Goal: Information Seeking & Learning: Compare options

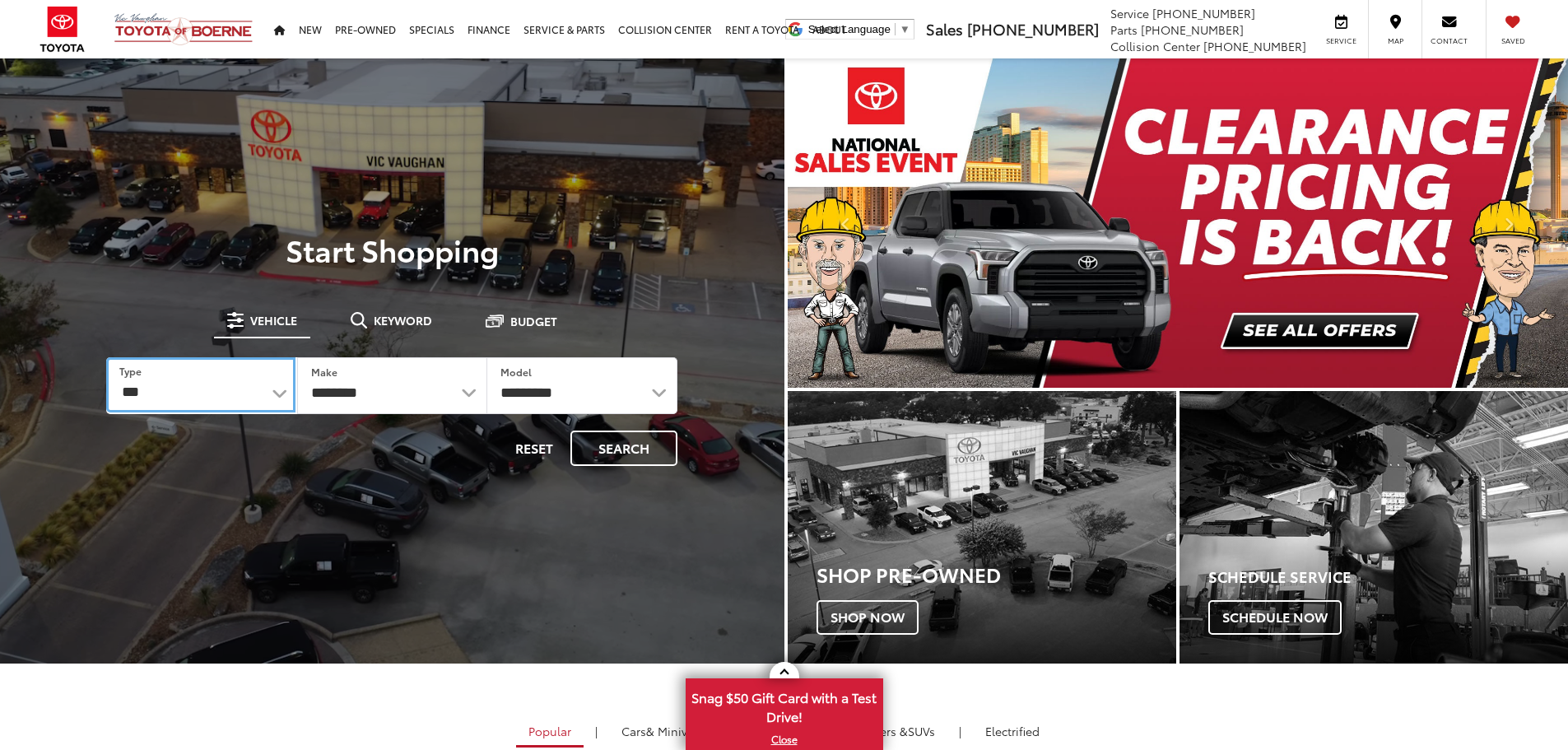
click at [284, 396] on select "*** *** **** *********" at bounding box center [200, 385] width 188 height 55
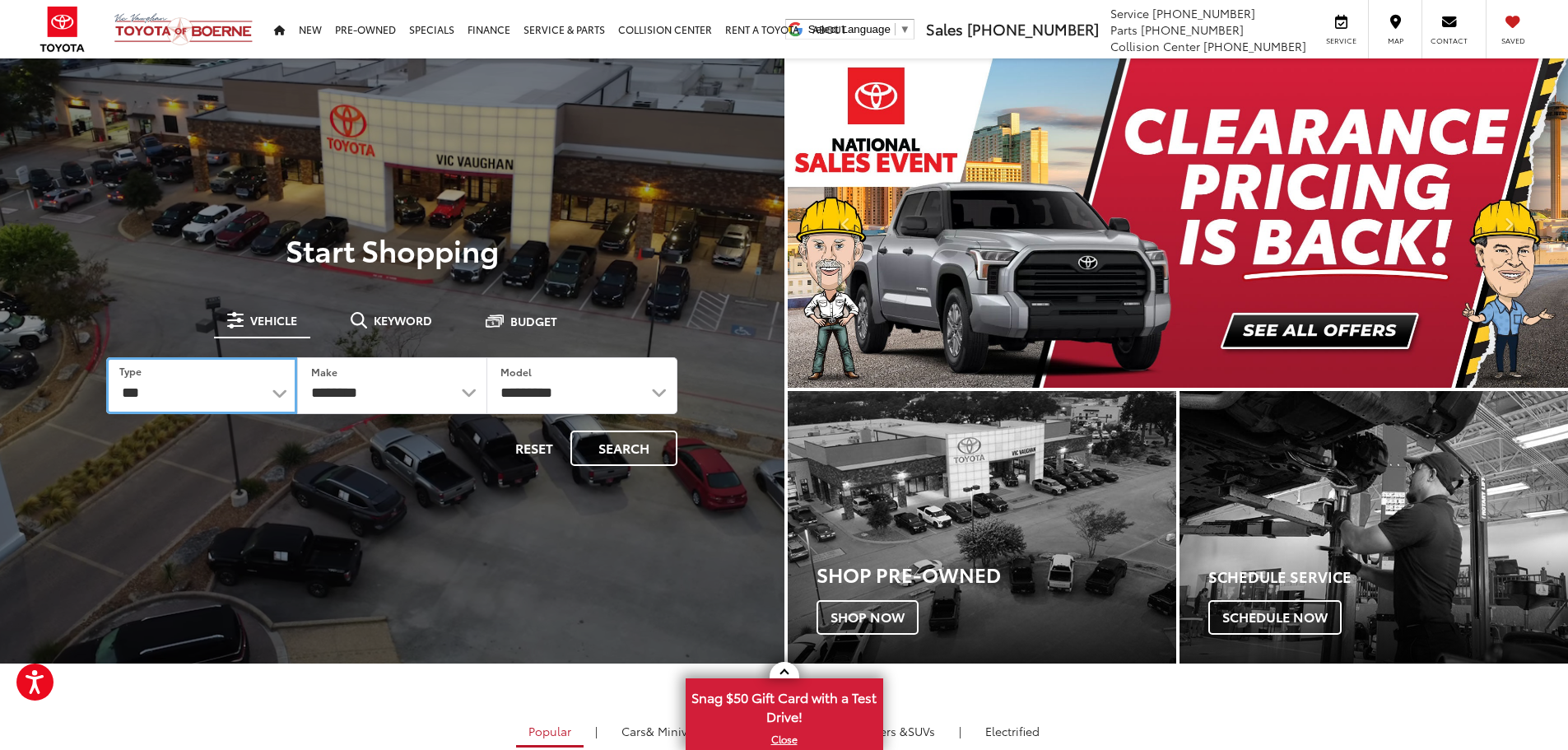
select select "******"
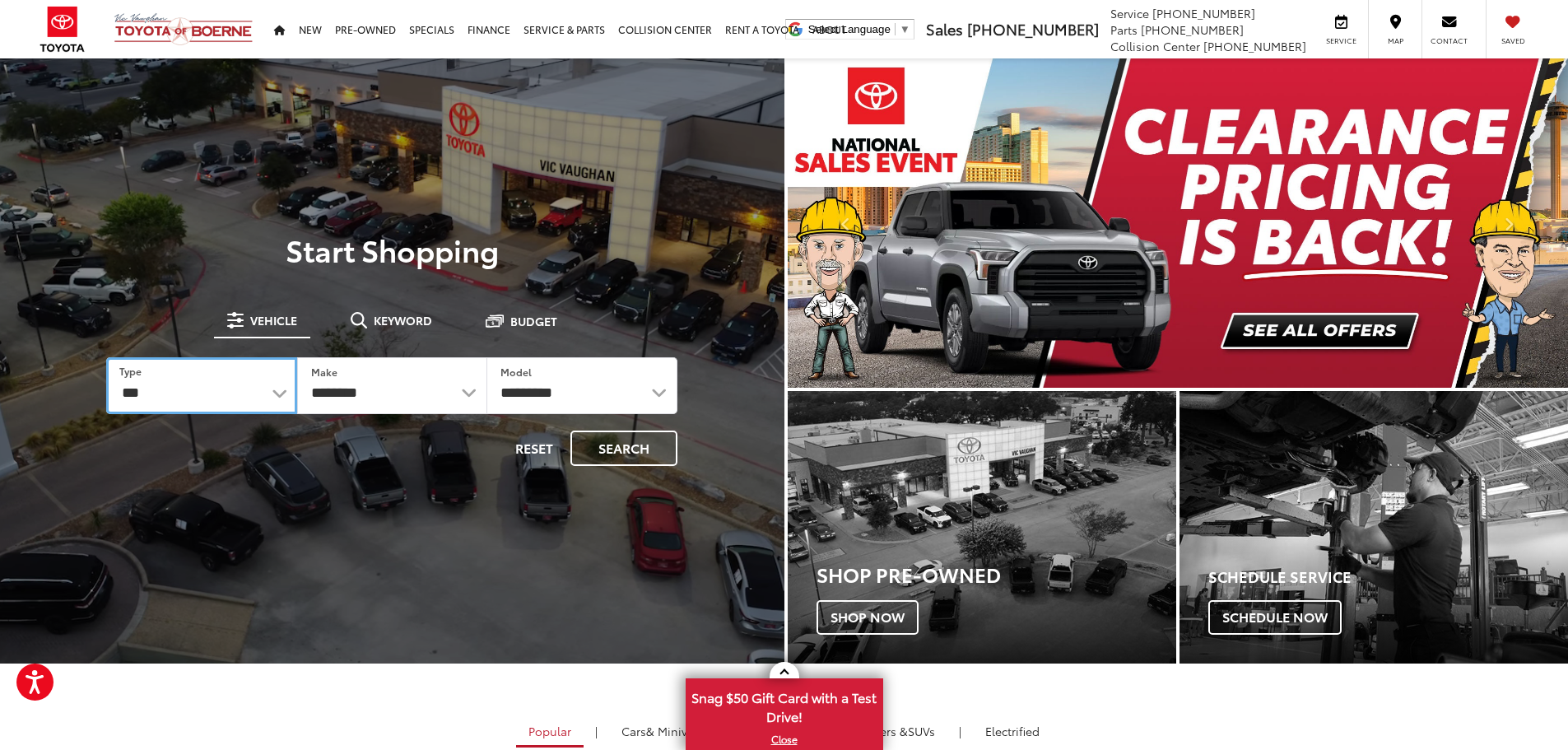
click at [106, 357] on select "*** *** **** *********" at bounding box center [201, 385] width 190 height 56
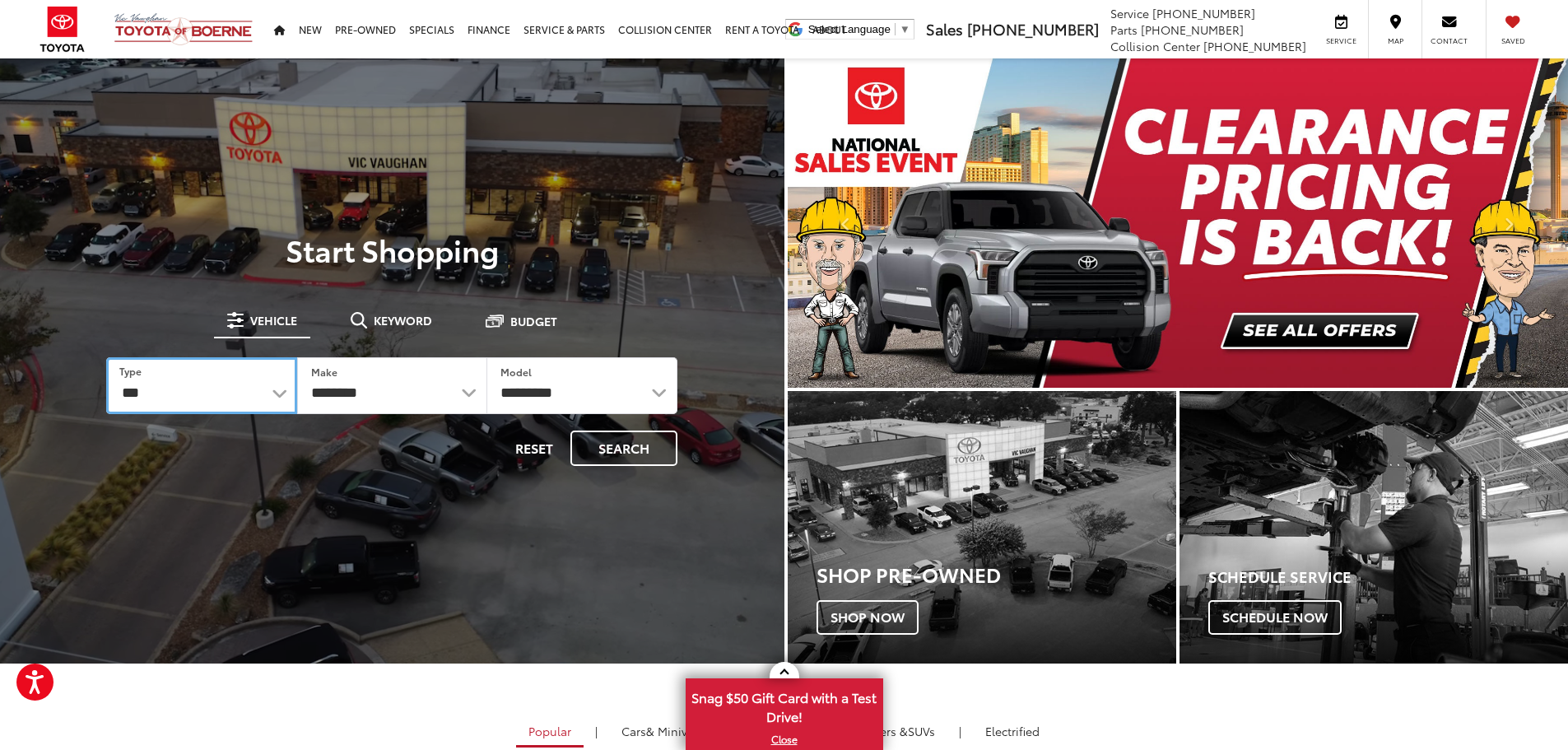
select select
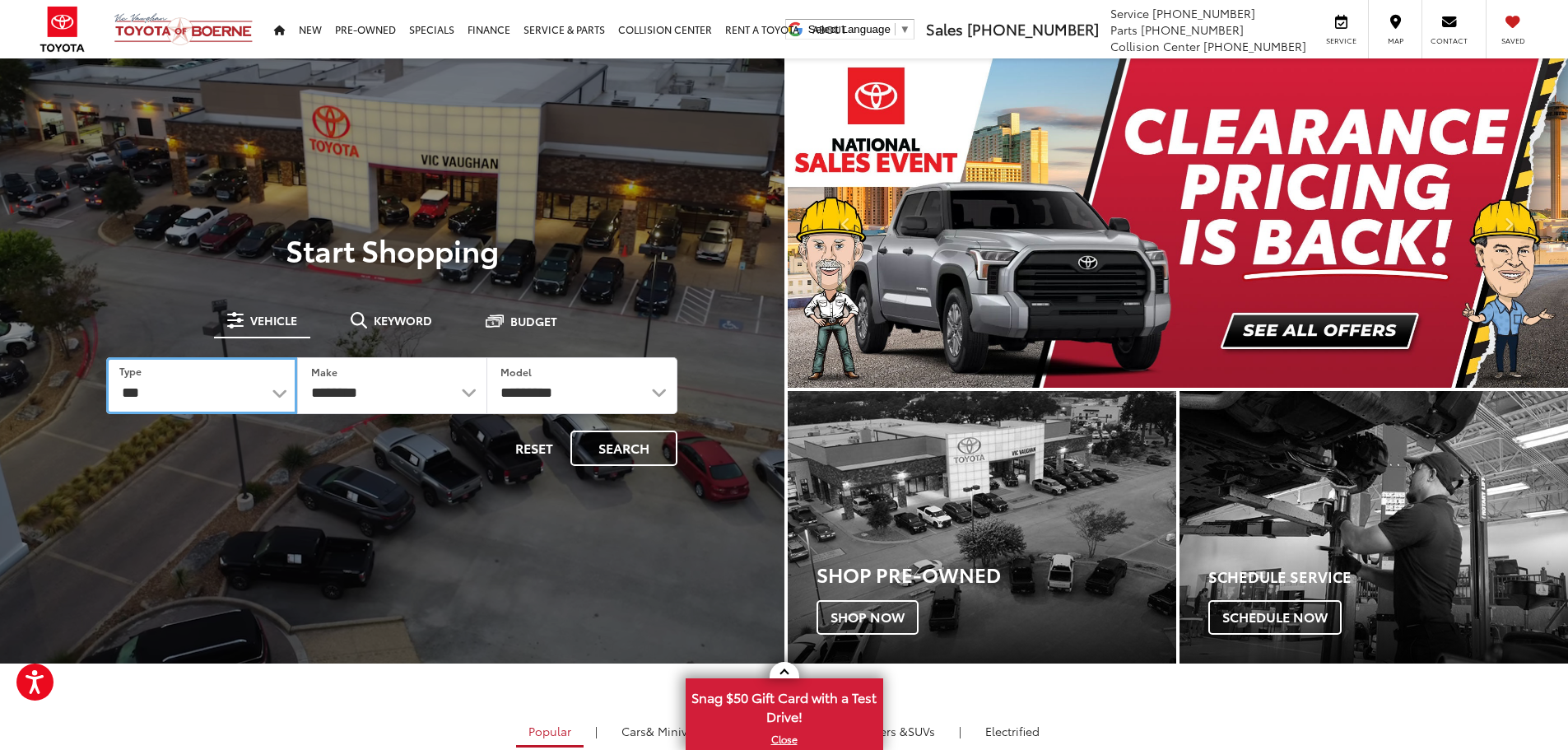
select select
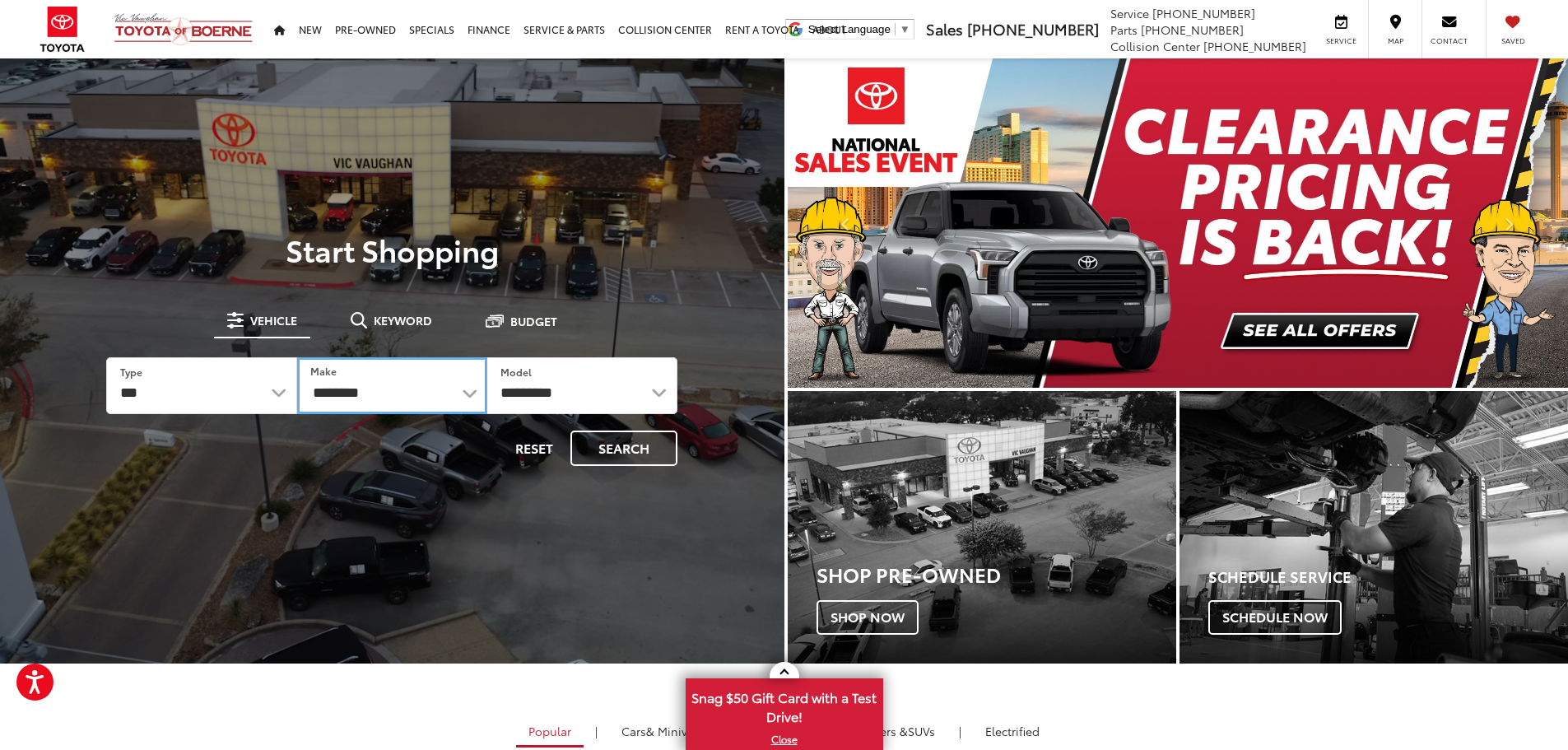
click at [476, 399] on select "**********" at bounding box center [392, 385] width 190 height 56
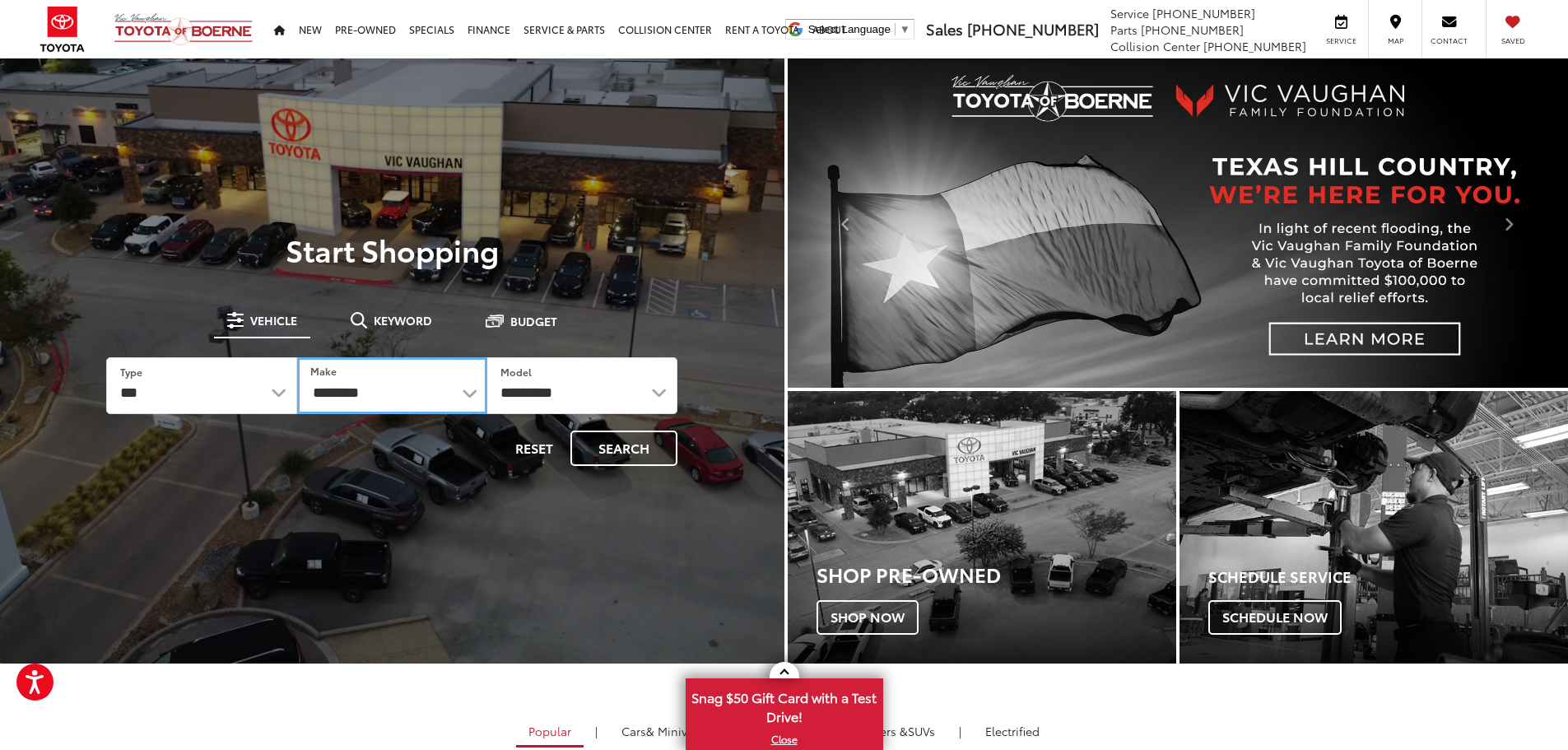
select select "******"
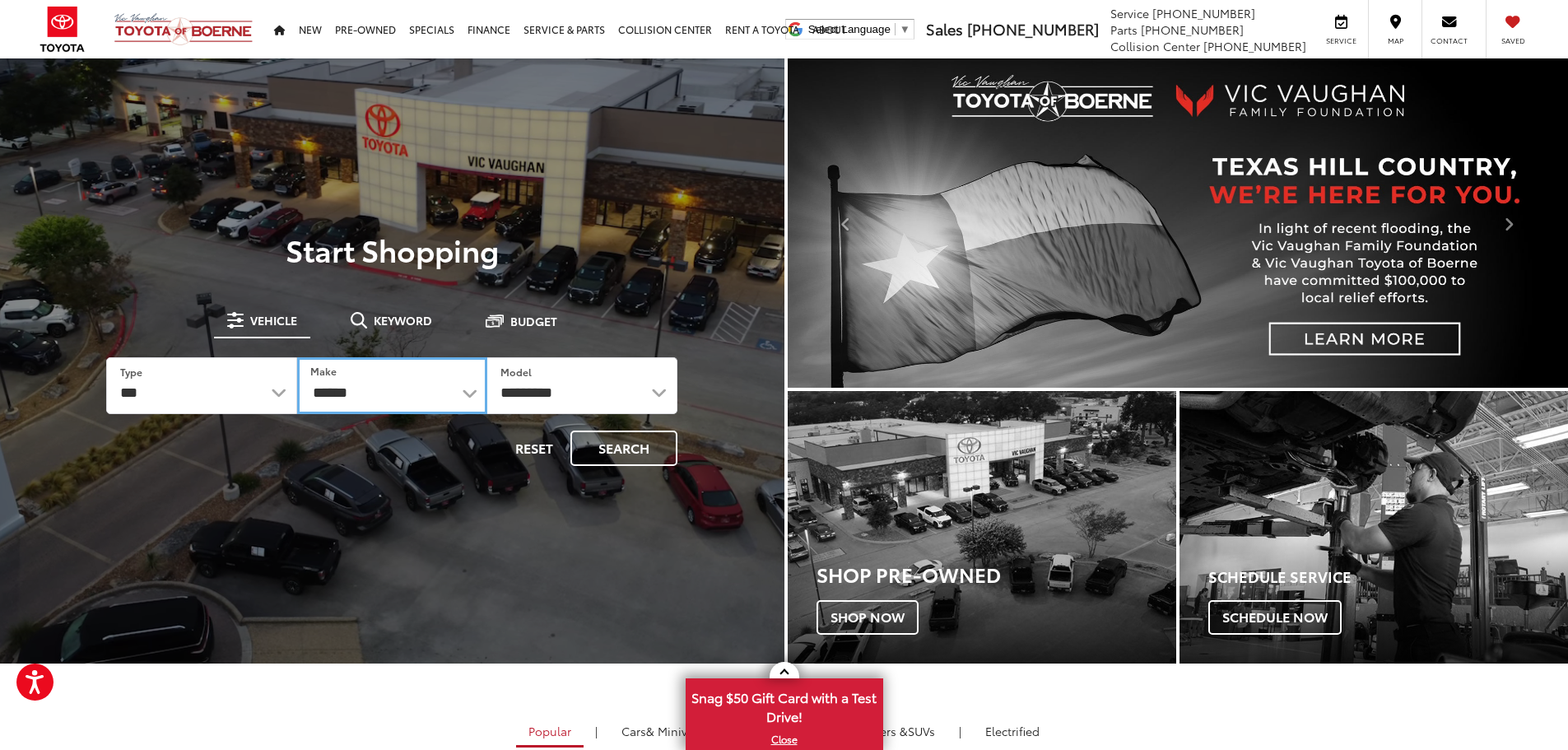
click at [297, 357] on select "**********" at bounding box center [392, 385] width 190 height 56
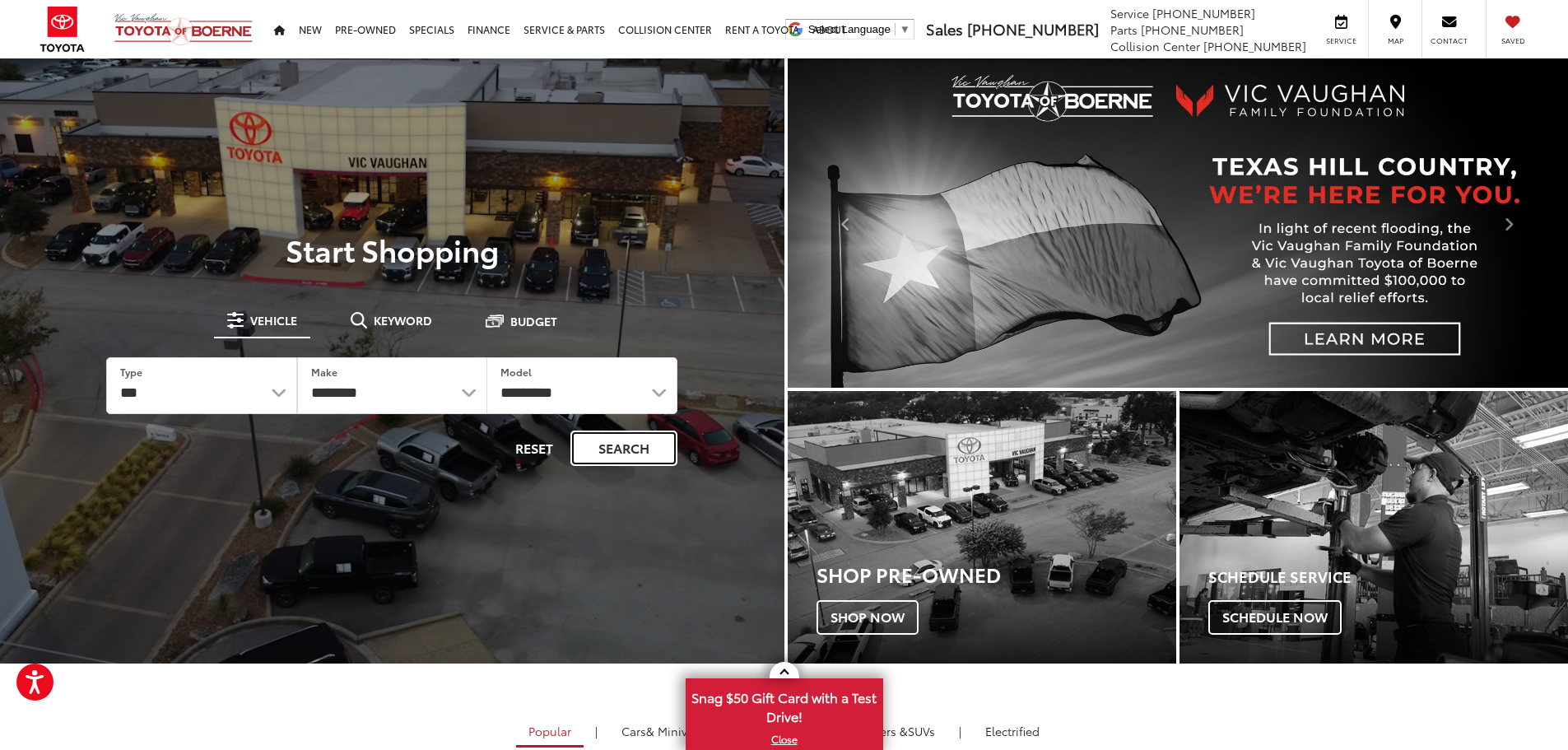
click at [629, 448] on button "Search" at bounding box center [624, 447] width 107 height 35
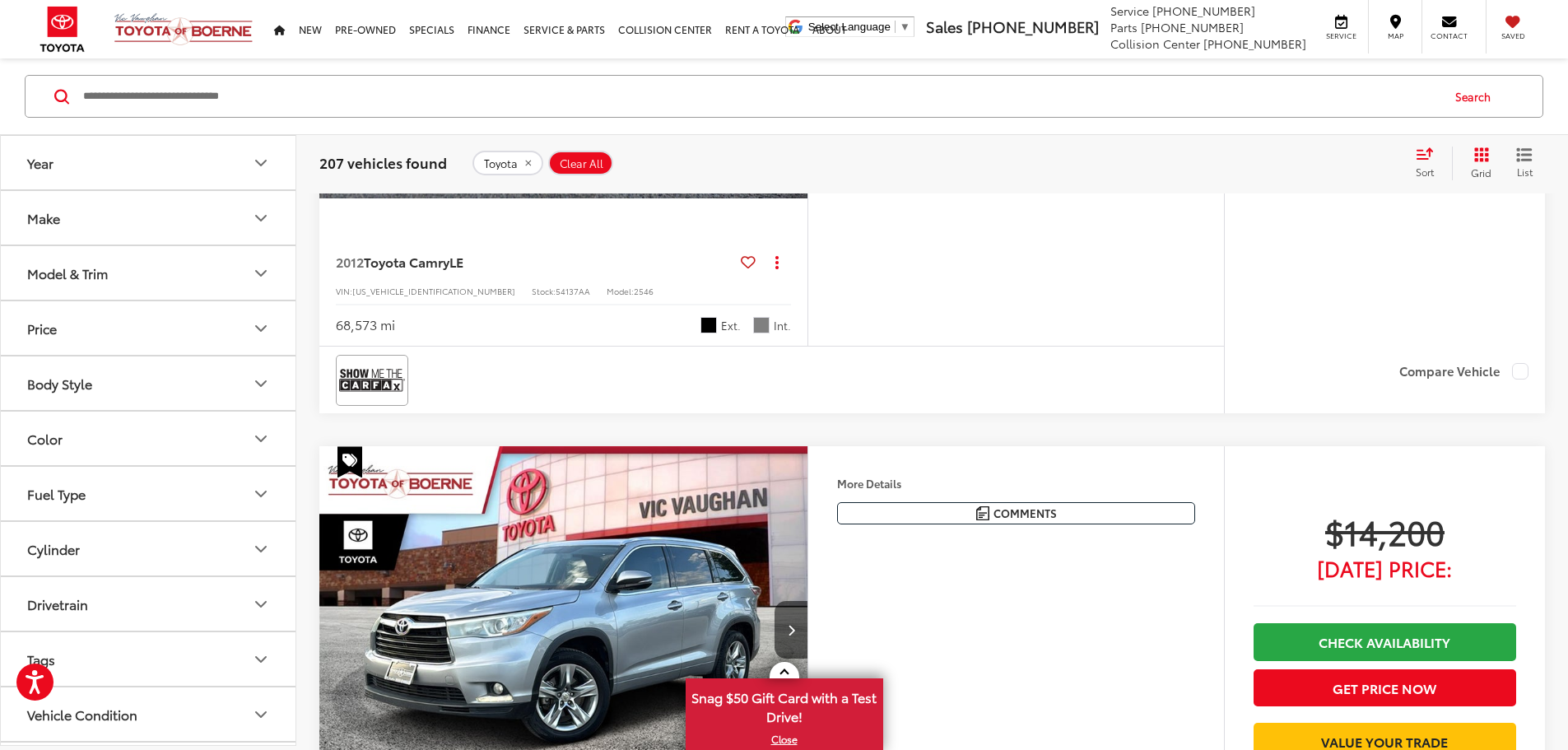
scroll to position [1645, 0]
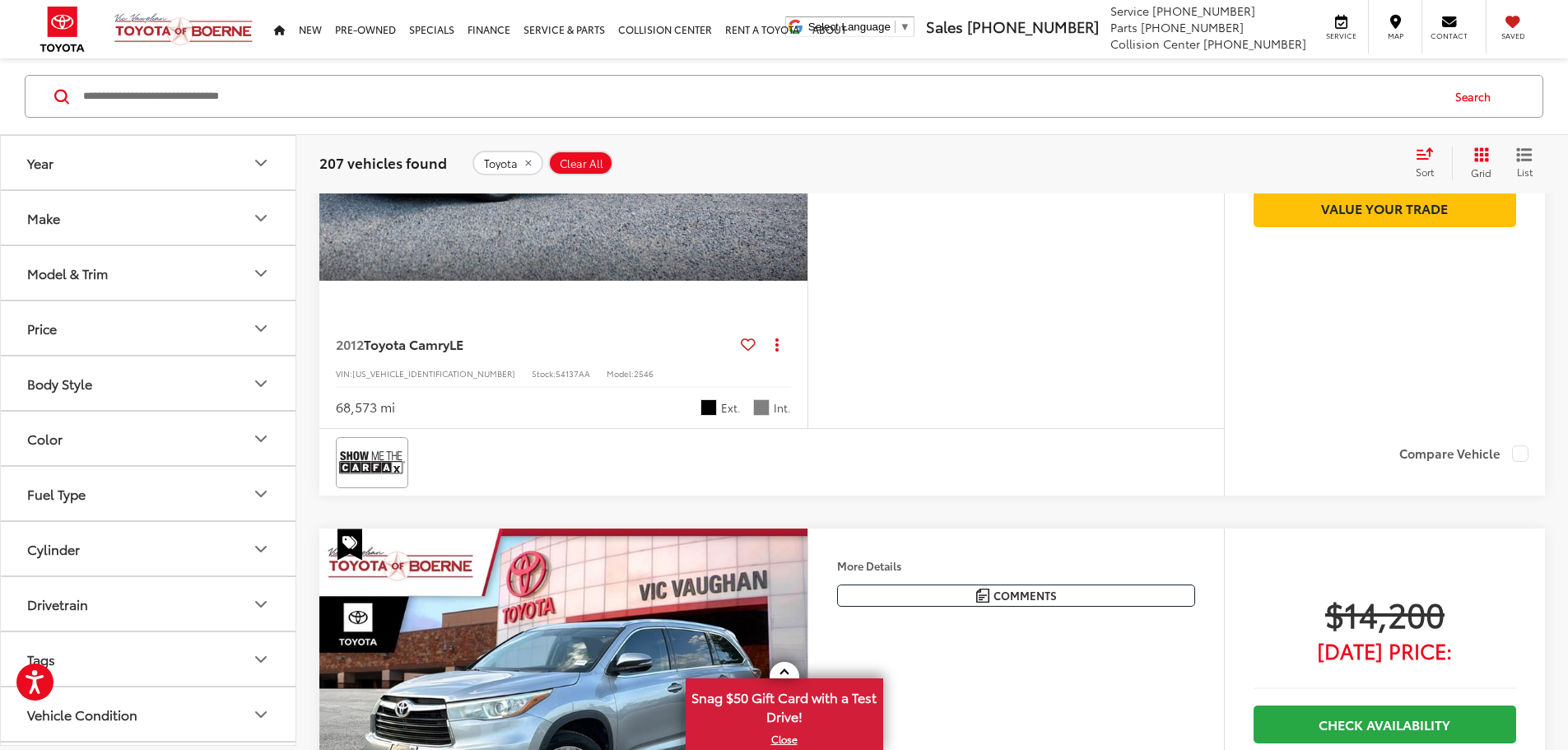
click at [795, 103] on icon "Next image" at bounding box center [791, 96] width 7 height 12
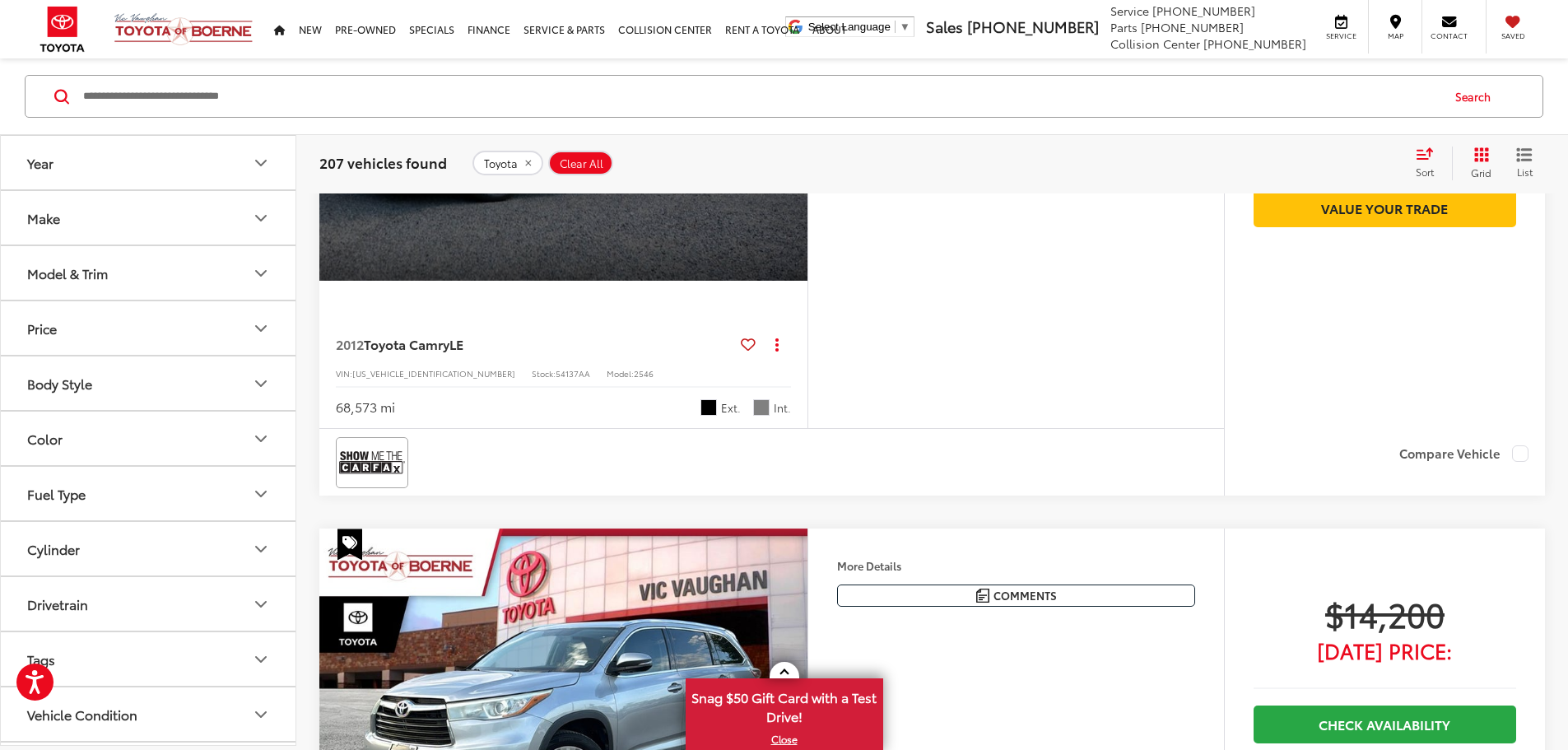
scroll to position [0, 1249]
click at [808, 282] on div "View More" at bounding box center [563, 97] width 491 height 368
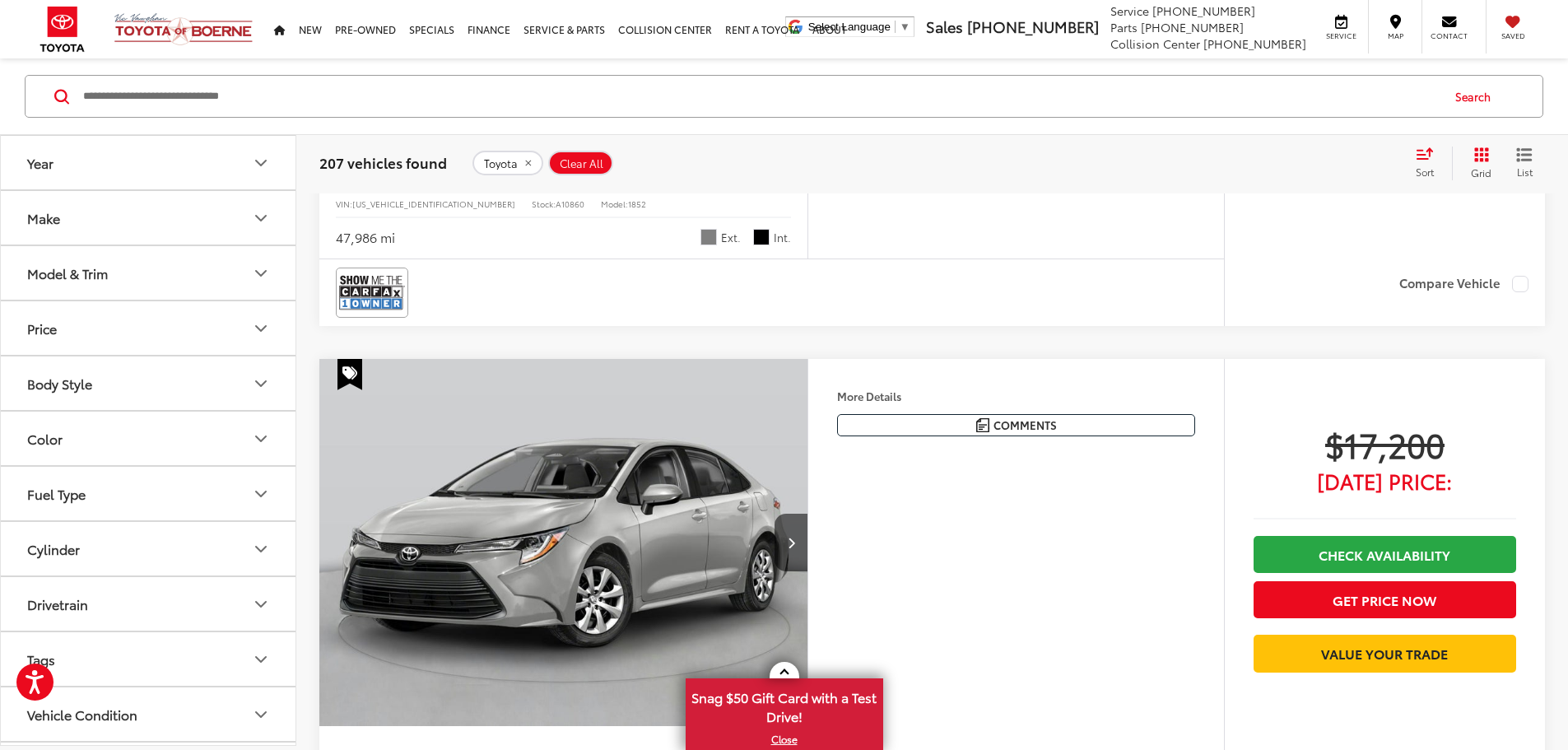
scroll to position [3724, 0]
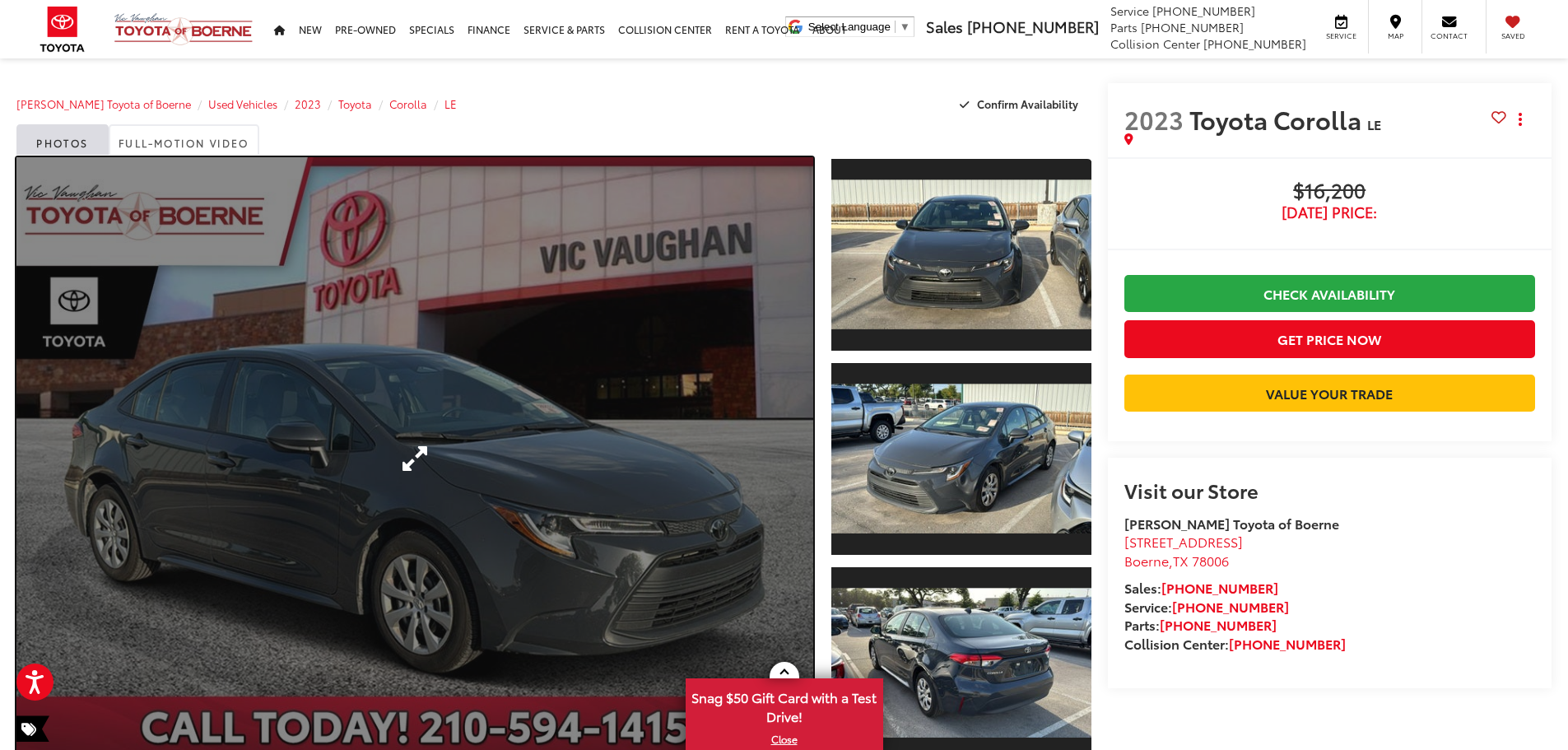
click at [643, 425] on link "Expand Photo 0" at bounding box center [415, 458] width 797 height 603
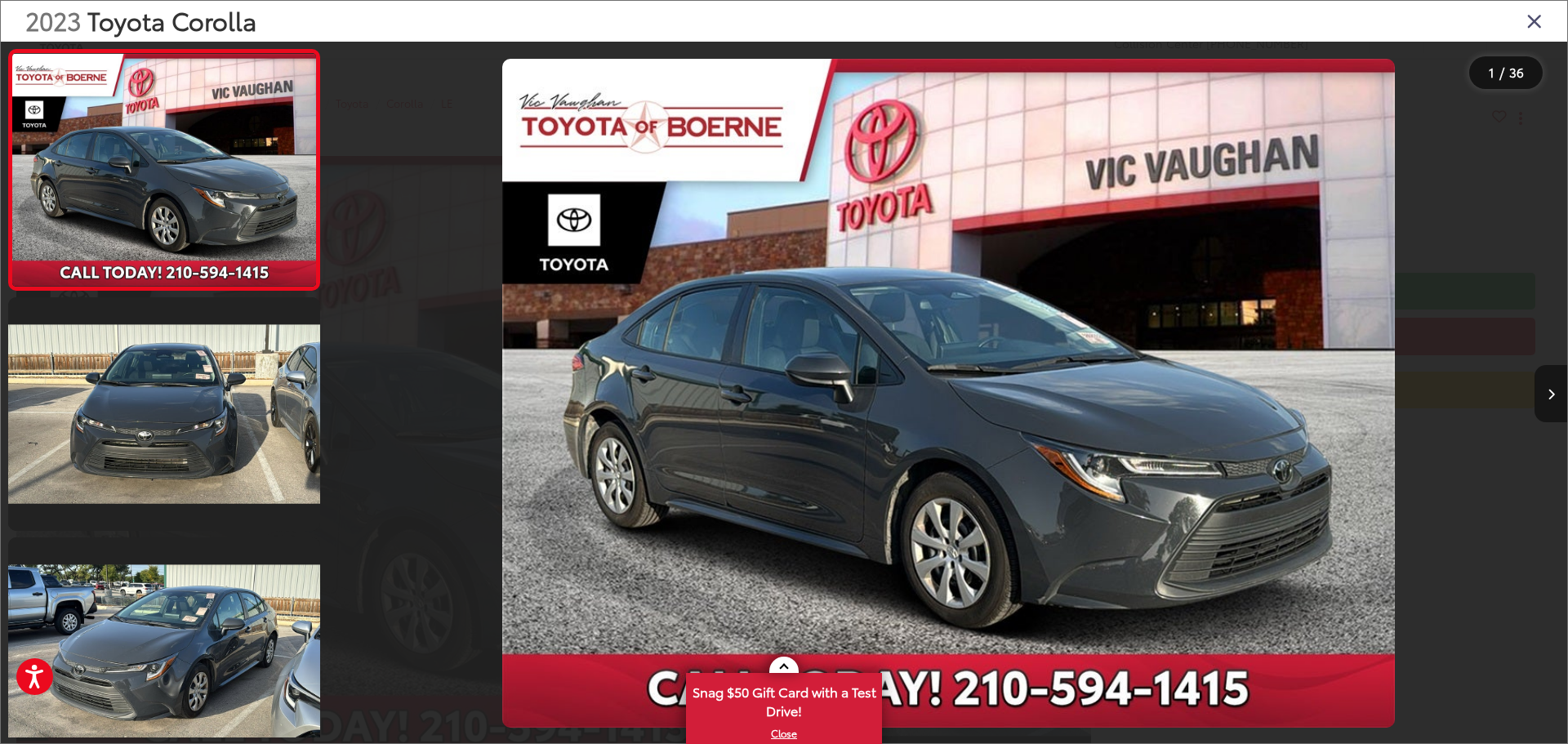
click at [1555, 400] on button "Next image" at bounding box center [1551, 393] width 32 height 57
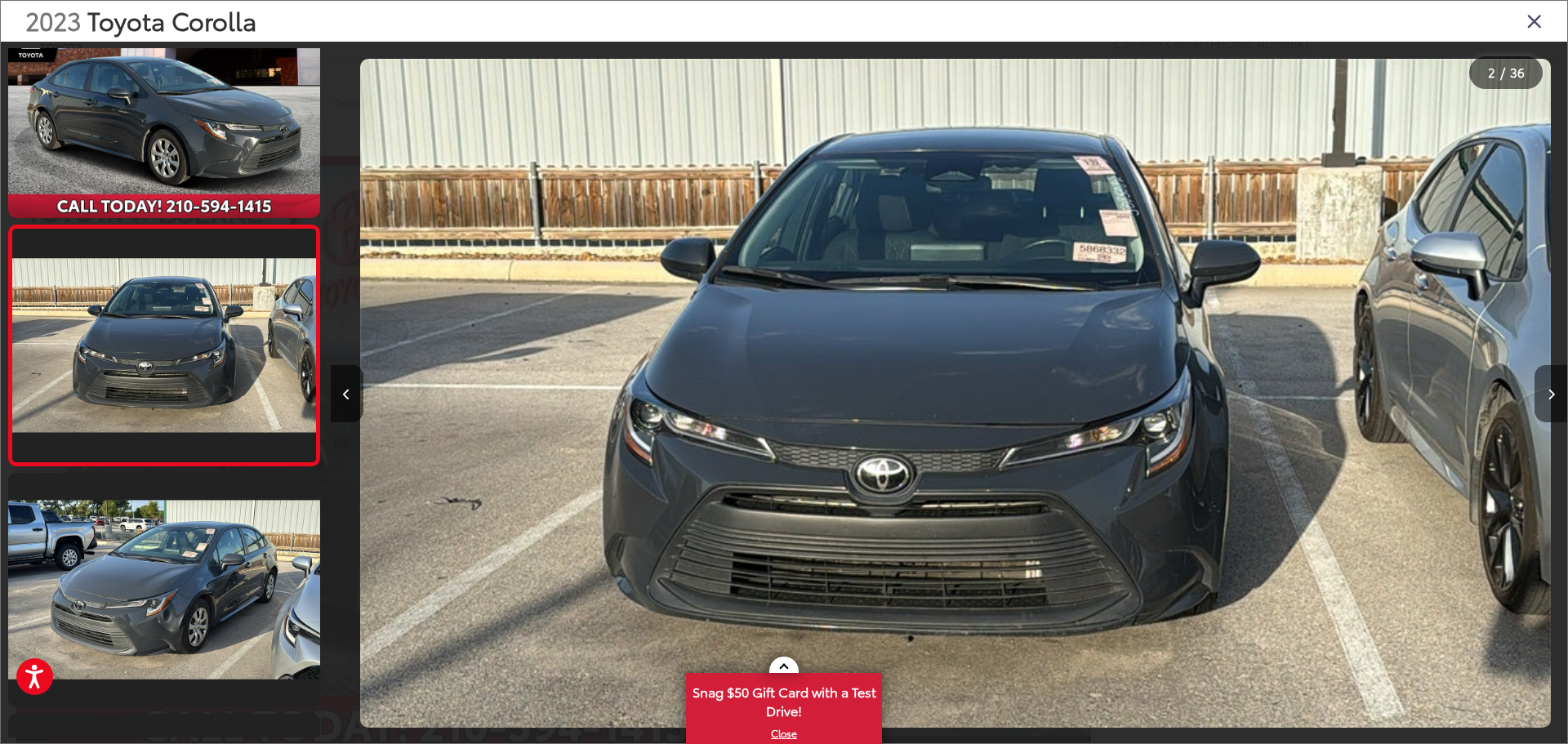
scroll to position [0, 1237]
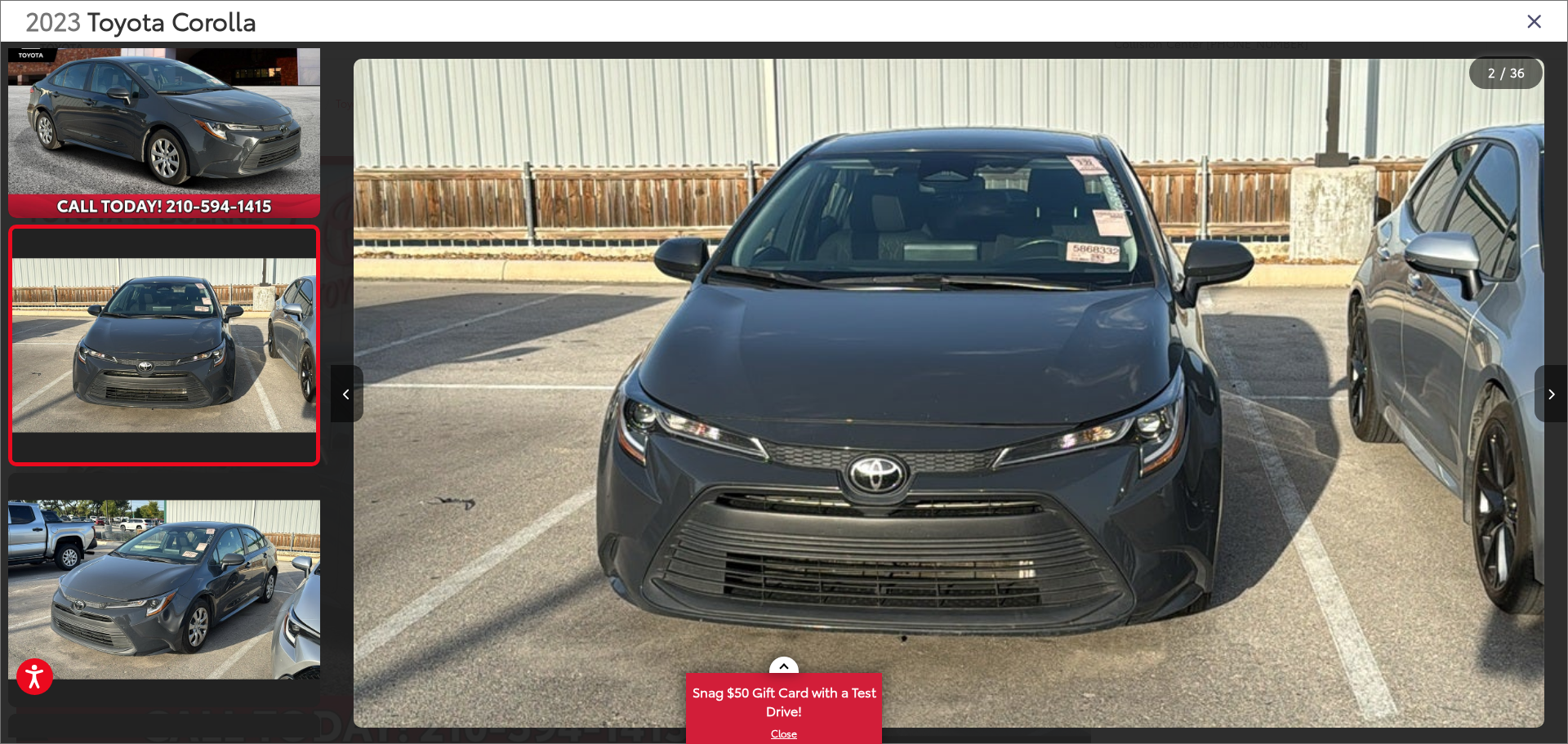
click at [1550, 402] on button "Next image" at bounding box center [1551, 393] width 32 height 57
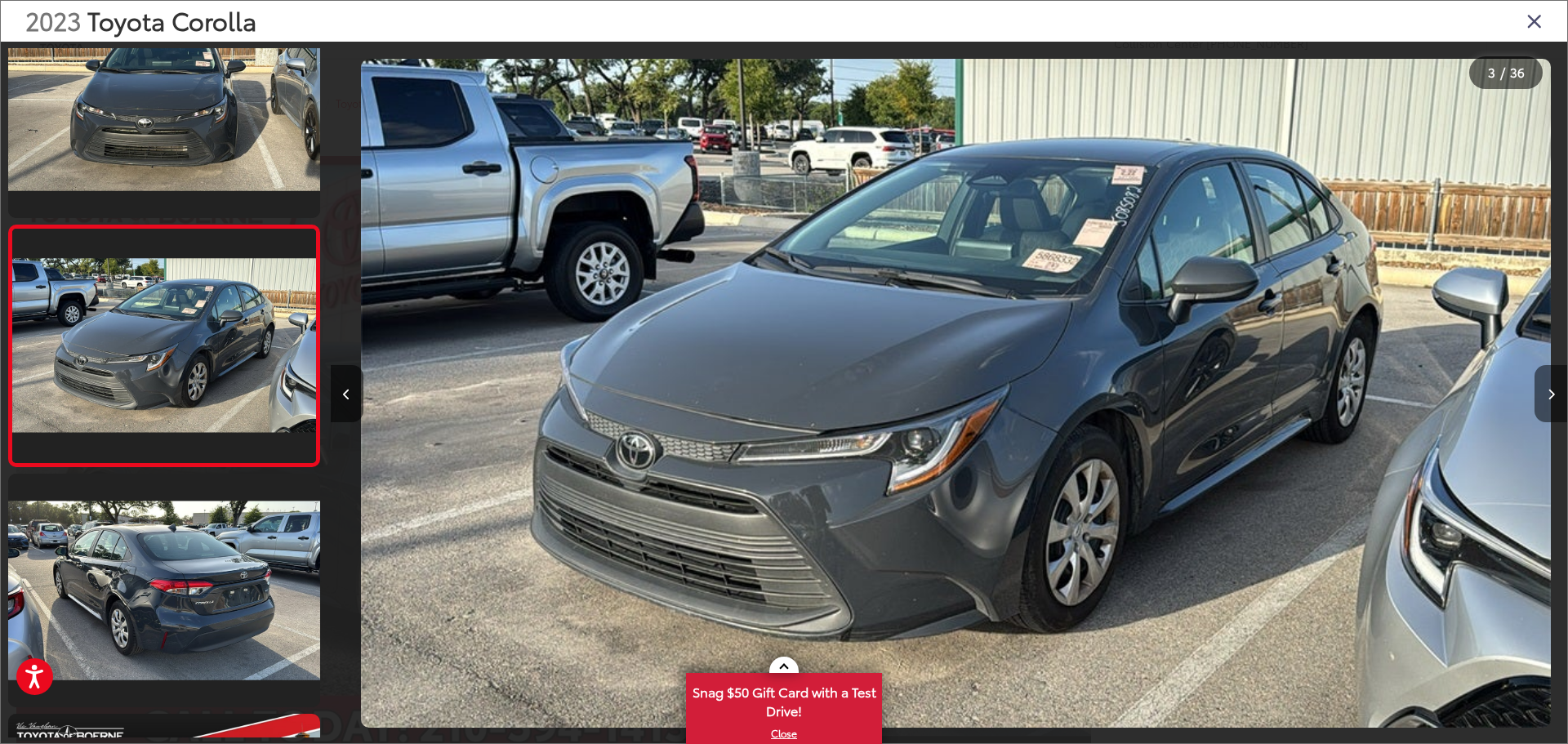
scroll to position [0, 2474]
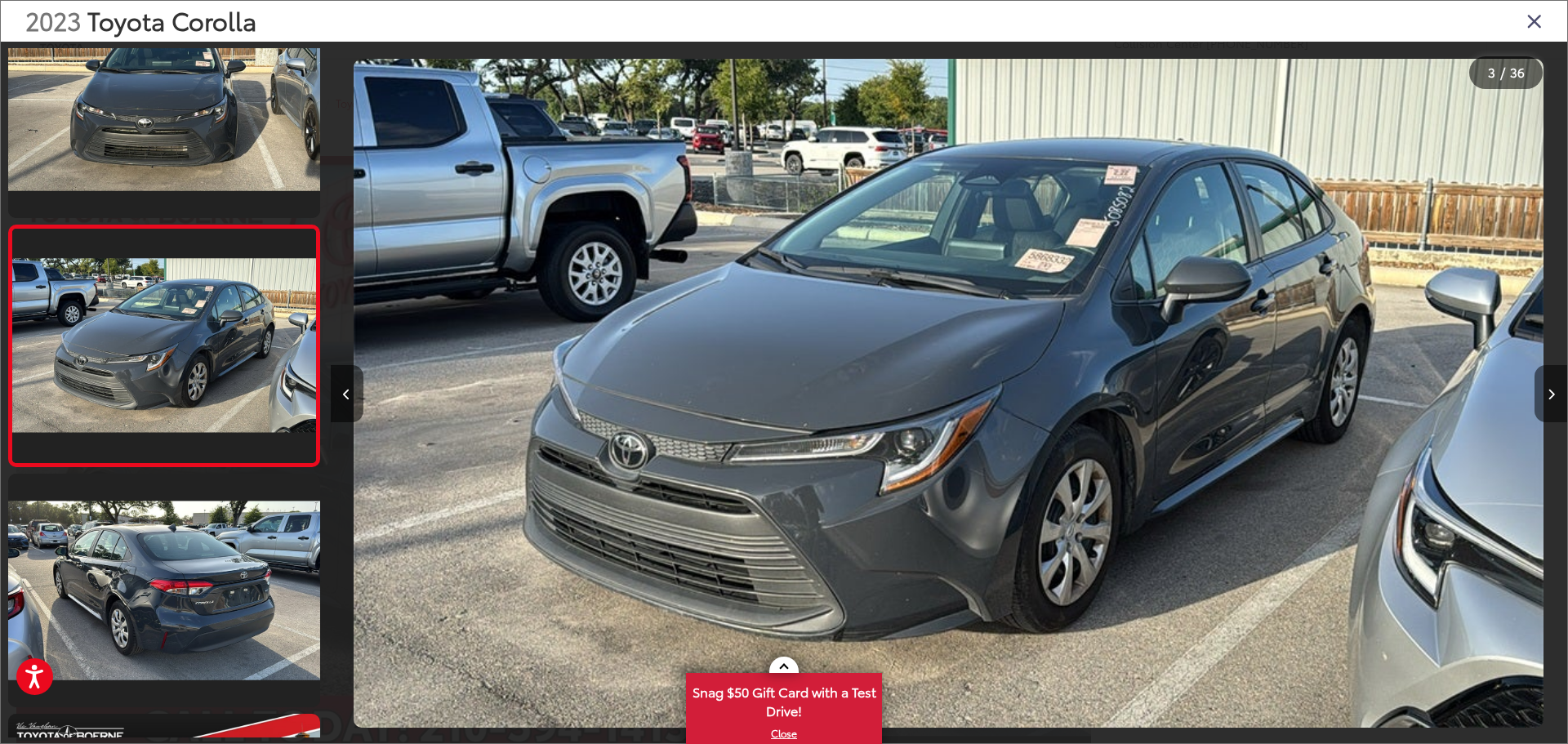
click at [1550, 402] on button "Next image" at bounding box center [1551, 393] width 32 height 57
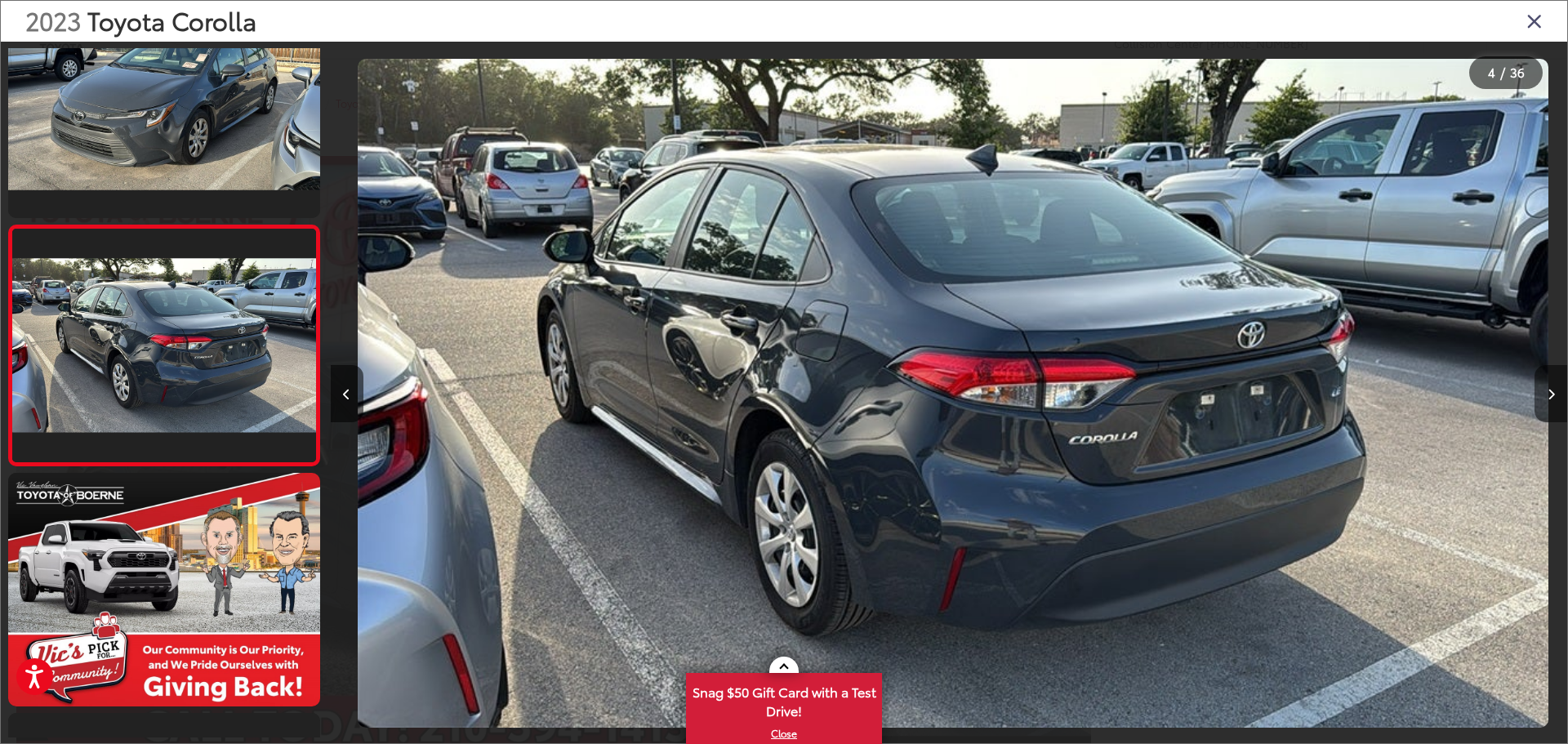
scroll to position [0, 3710]
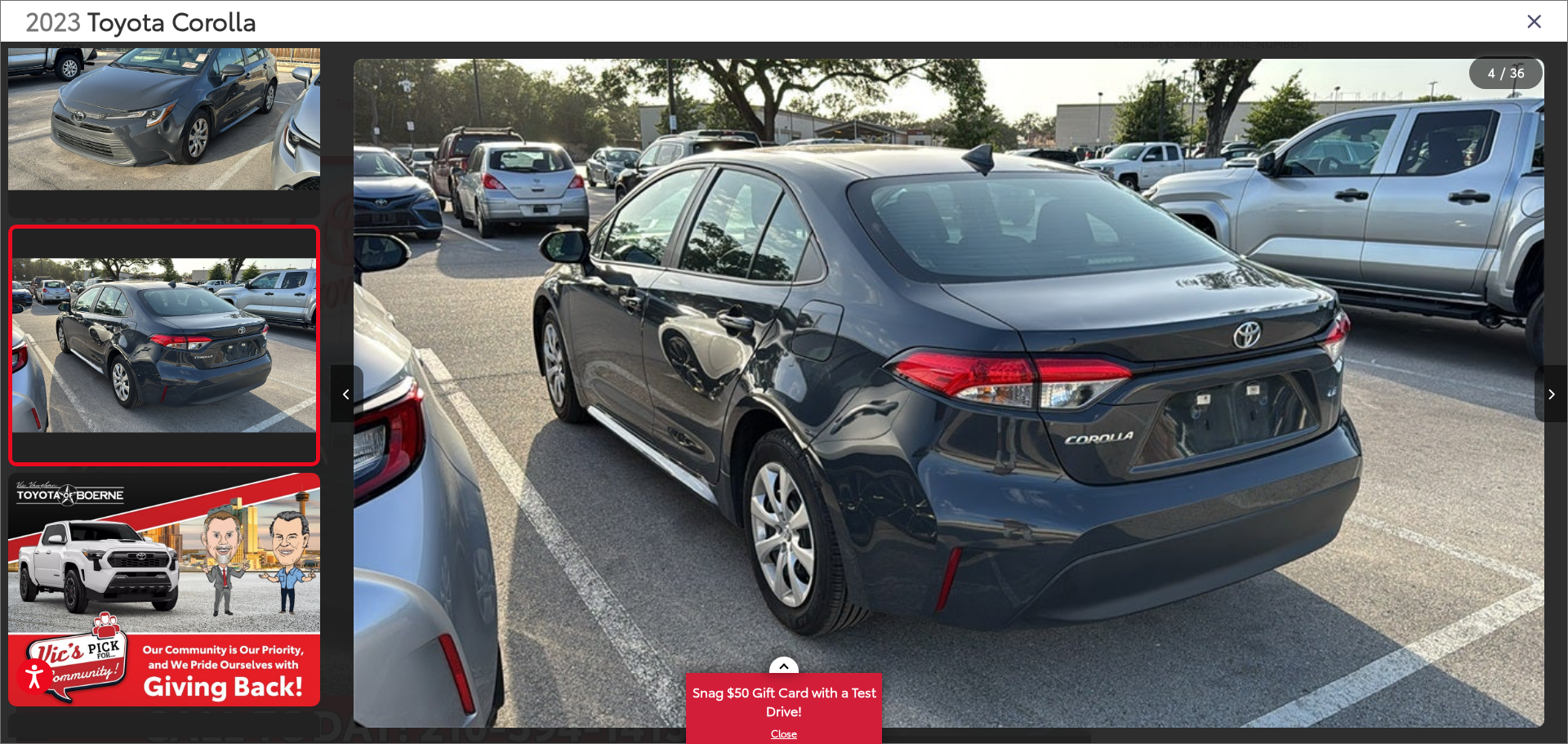
click at [1552, 402] on button "Next image" at bounding box center [1551, 393] width 32 height 57
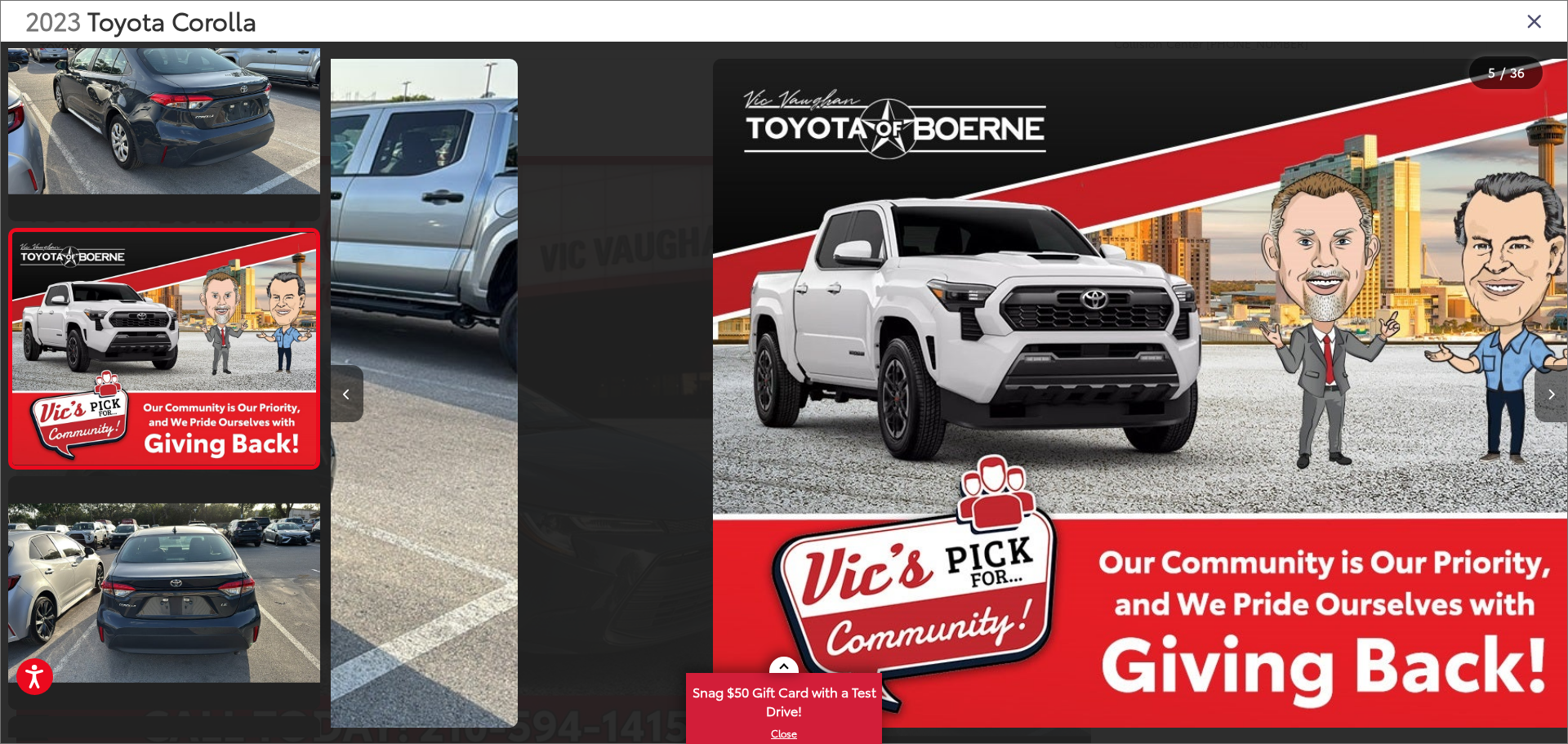
scroll to position [785, 0]
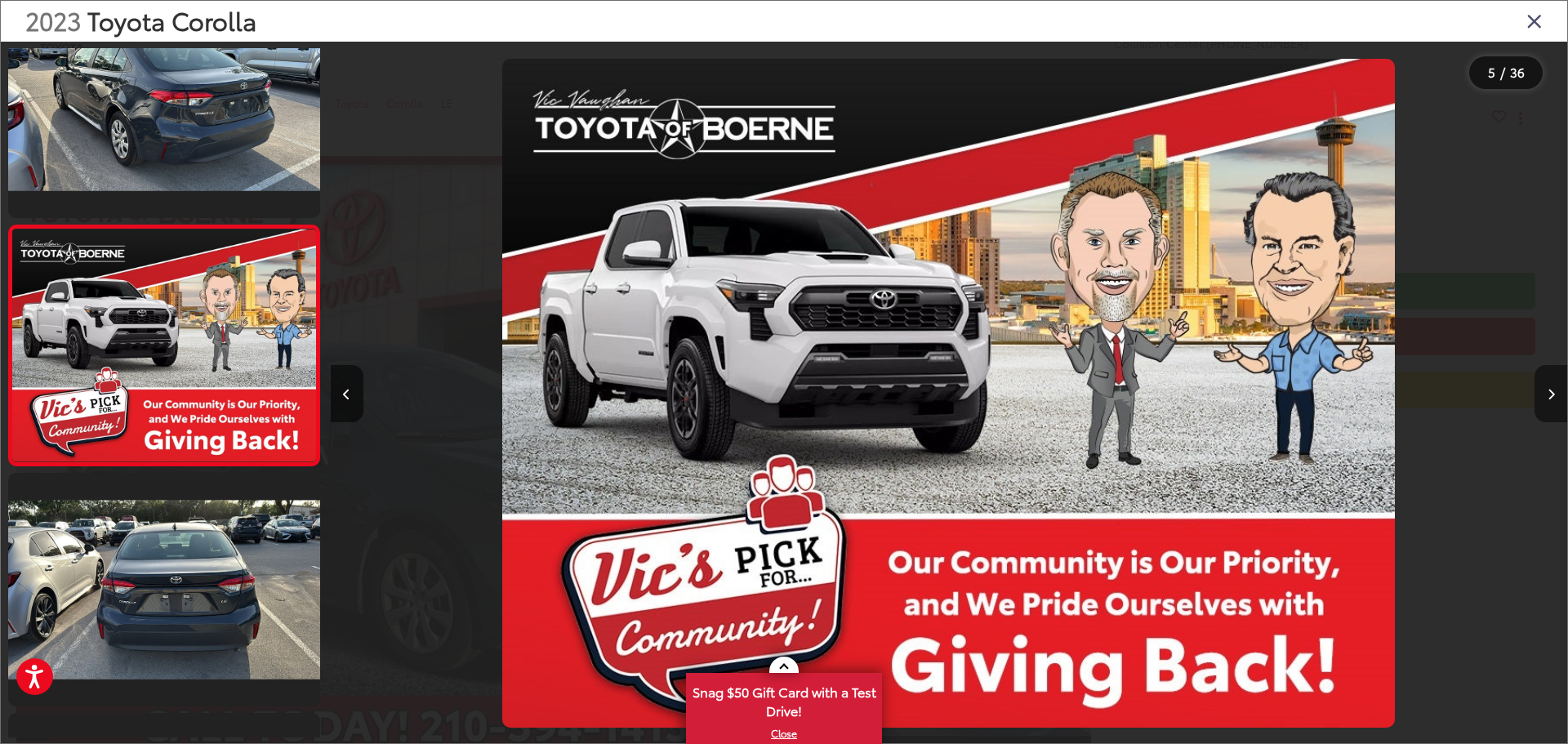
click at [1552, 402] on button "Next image" at bounding box center [1551, 393] width 32 height 57
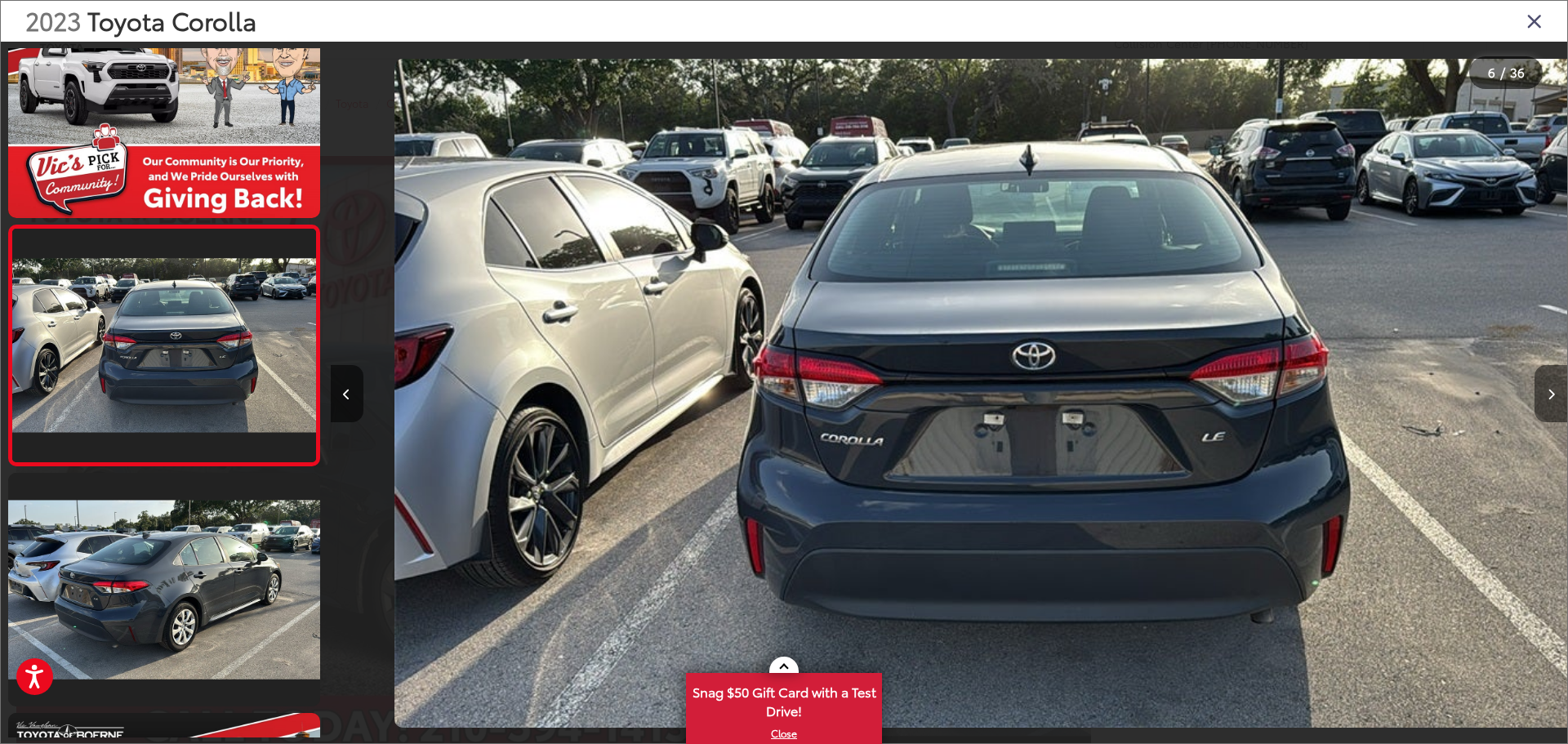
scroll to position [0, 6184]
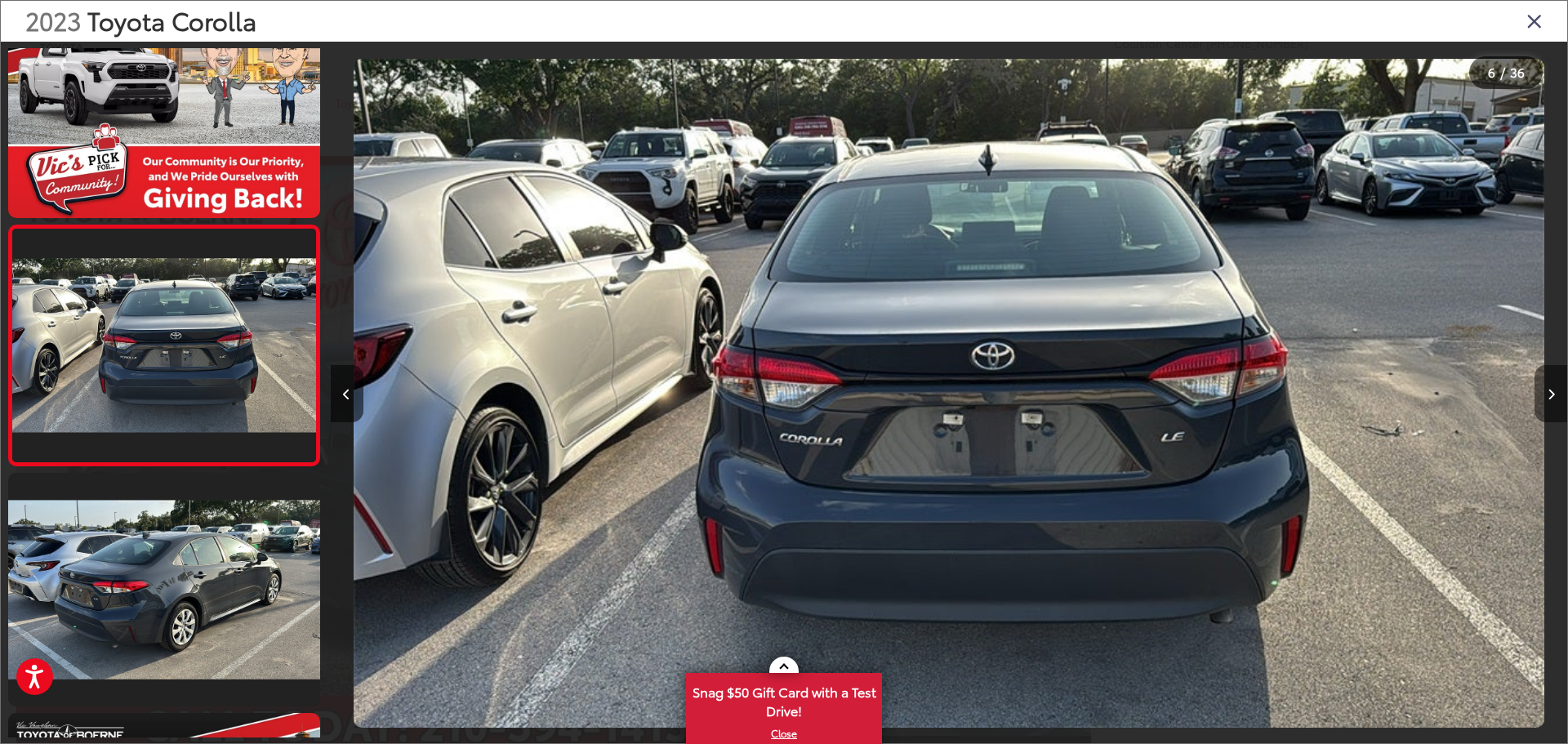
click at [1552, 402] on button "Next image" at bounding box center [1551, 393] width 32 height 57
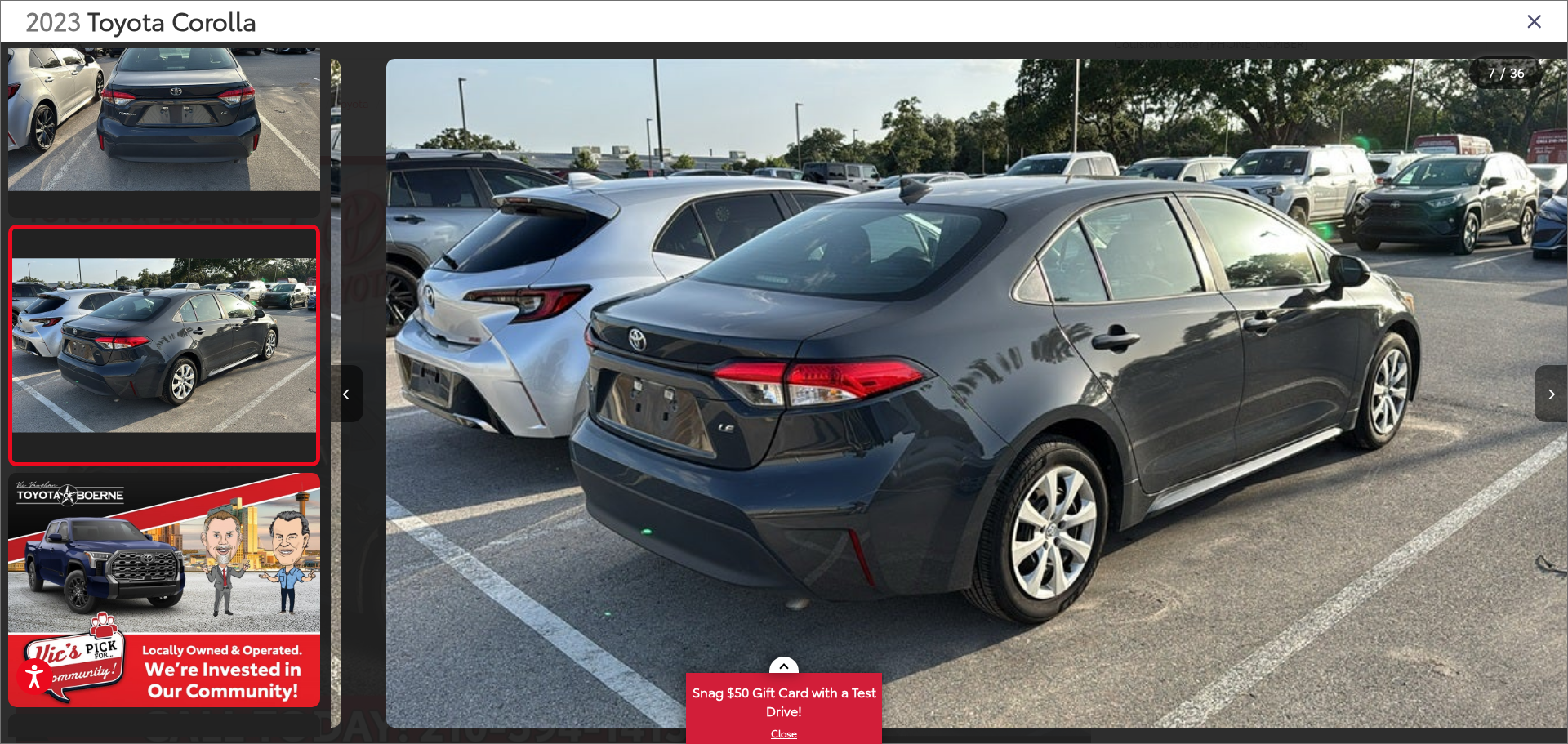
scroll to position [0, 7420]
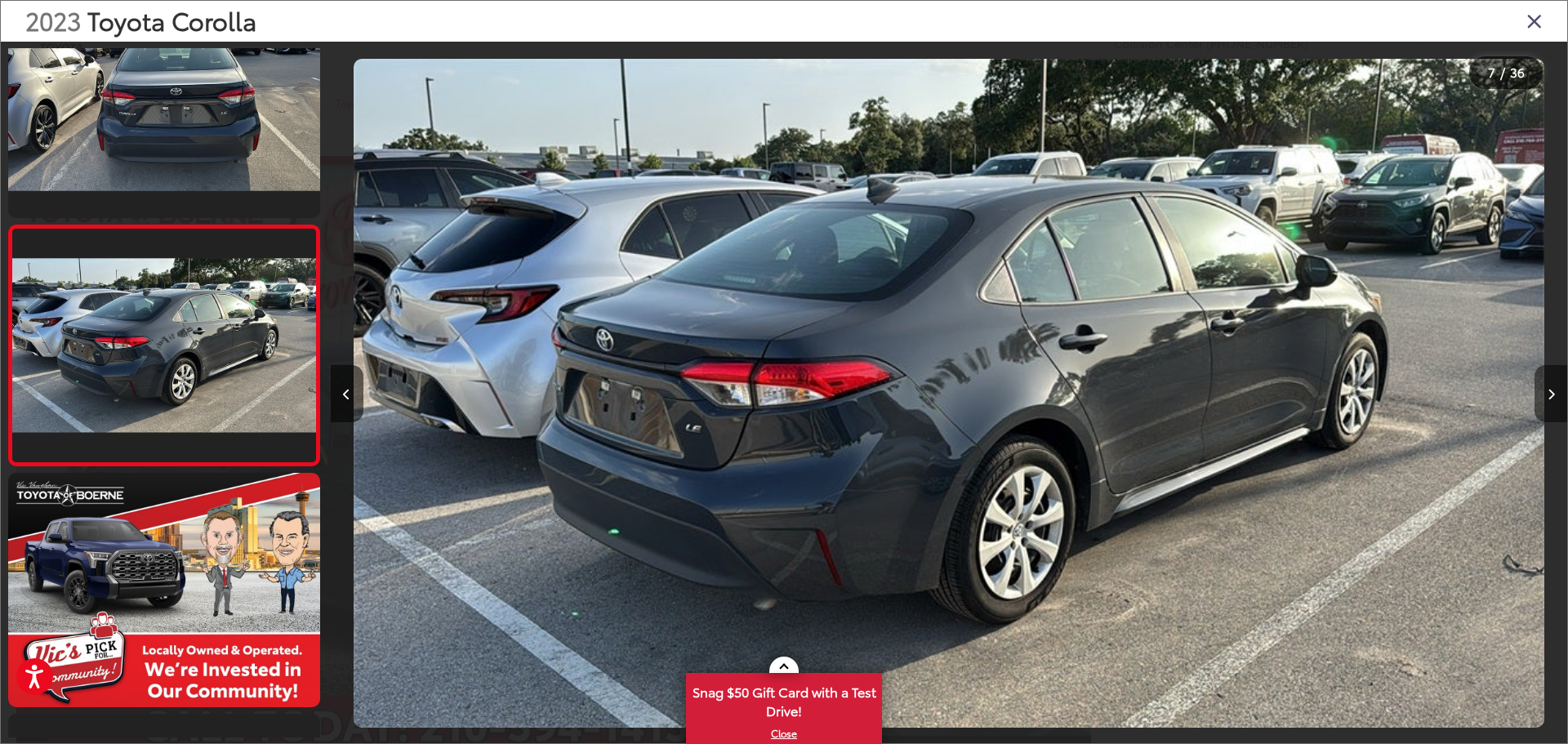
click at [1552, 402] on button "Next image" at bounding box center [1551, 393] width 32 height 57
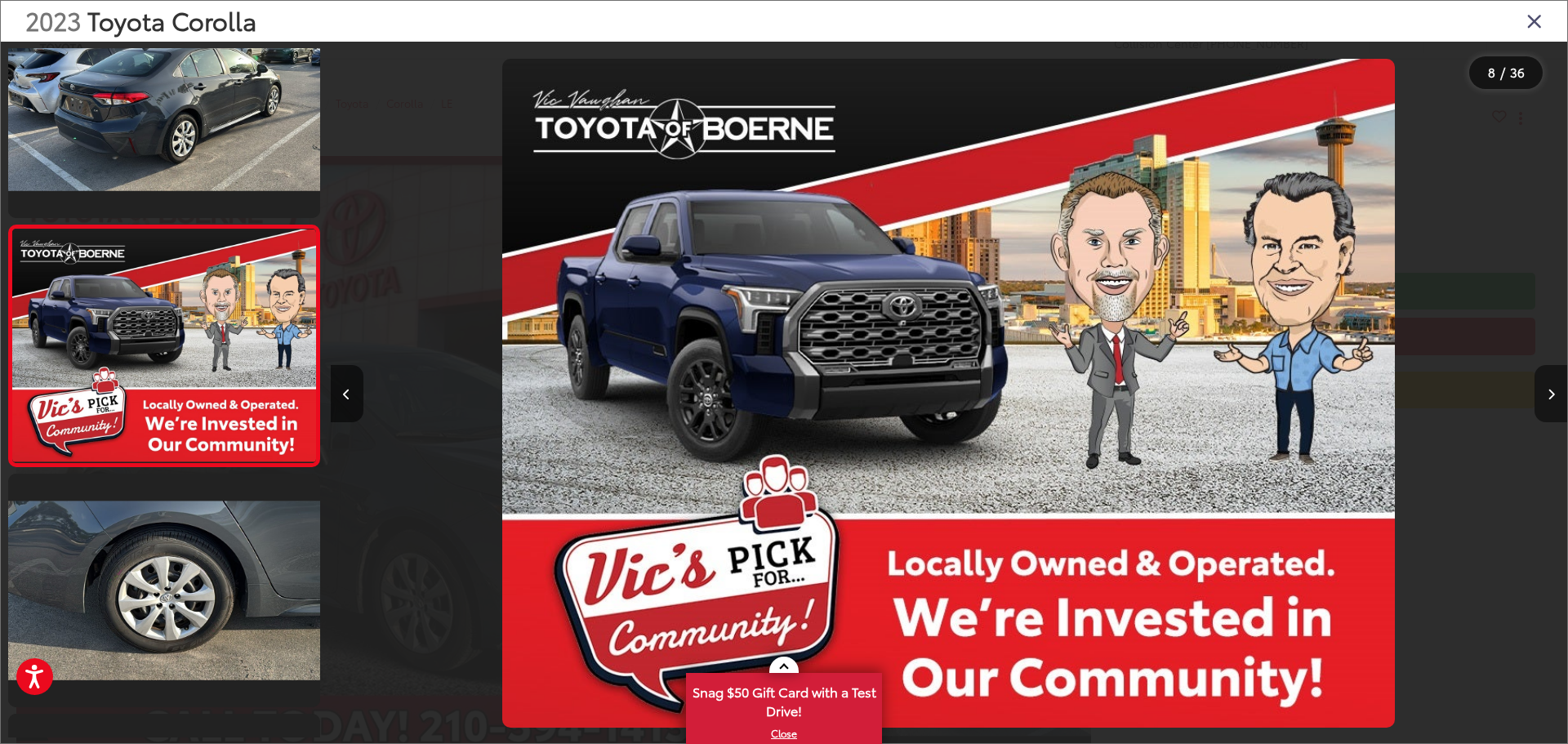
click at [1552, 402] on button "Next image" at bounding box center [1551, 393] width 32 height 57
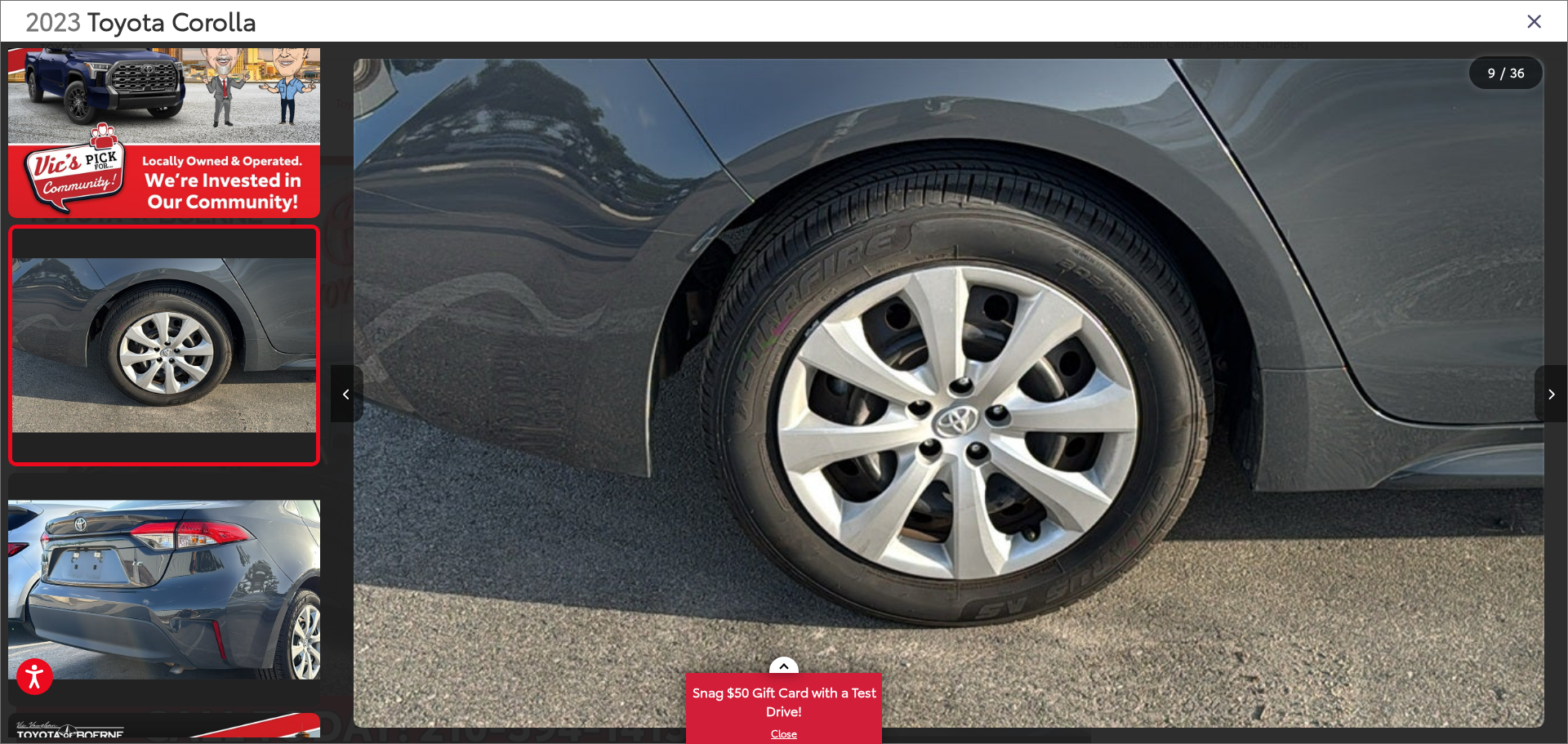
click at [1552, 402] on button "Next image" at bounding box center [1551, 393] width 32 height 57
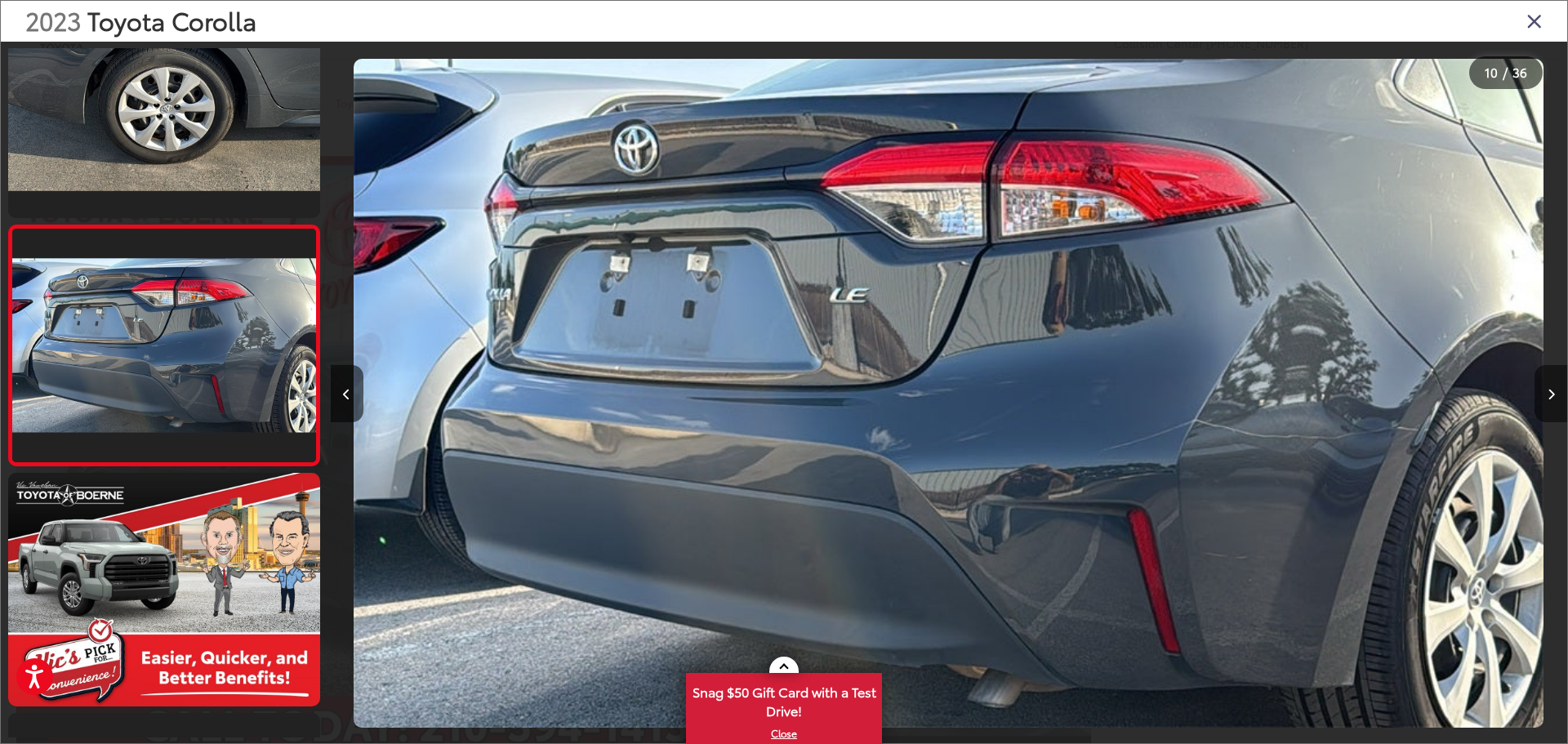
click at [1552, 402] on button "Next image" at bounding box center [1551, 393] width 32 height 57
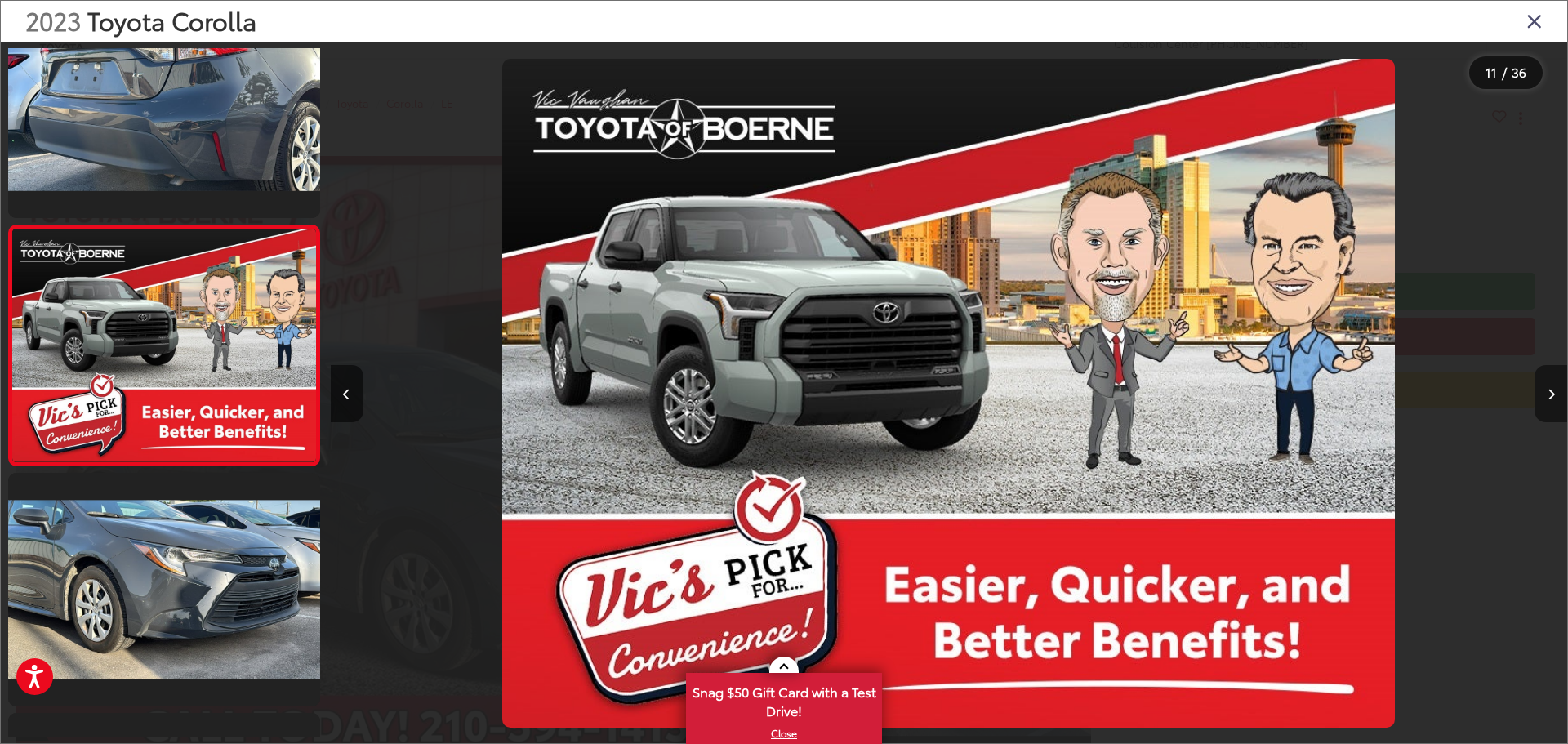
click at [1552, 402] on button "Next image" at bounding box center [1551, 393] width 32 height 57
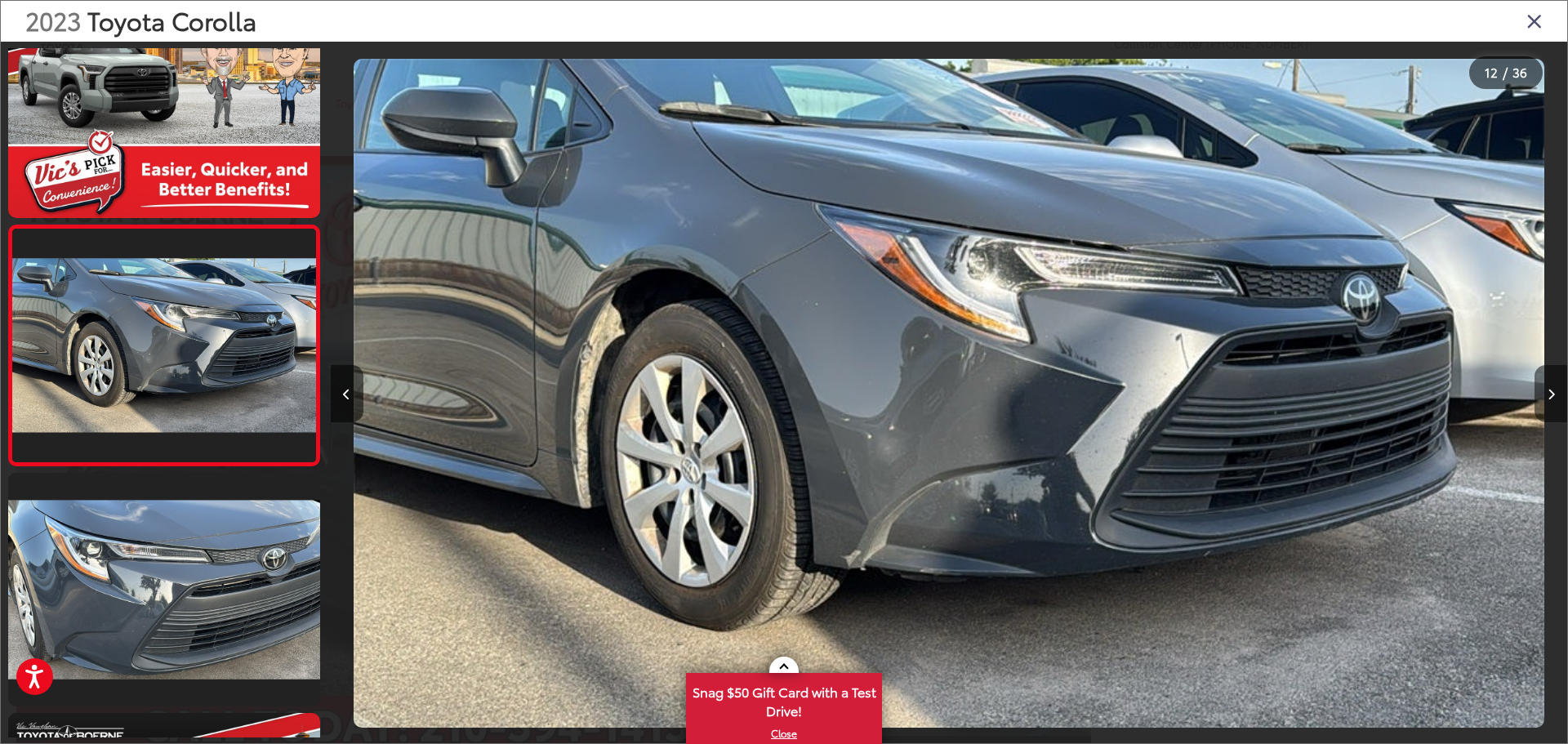
click at [1552, 402] on button "Next image" at bounding box center [1551, 393] width 32 height 57
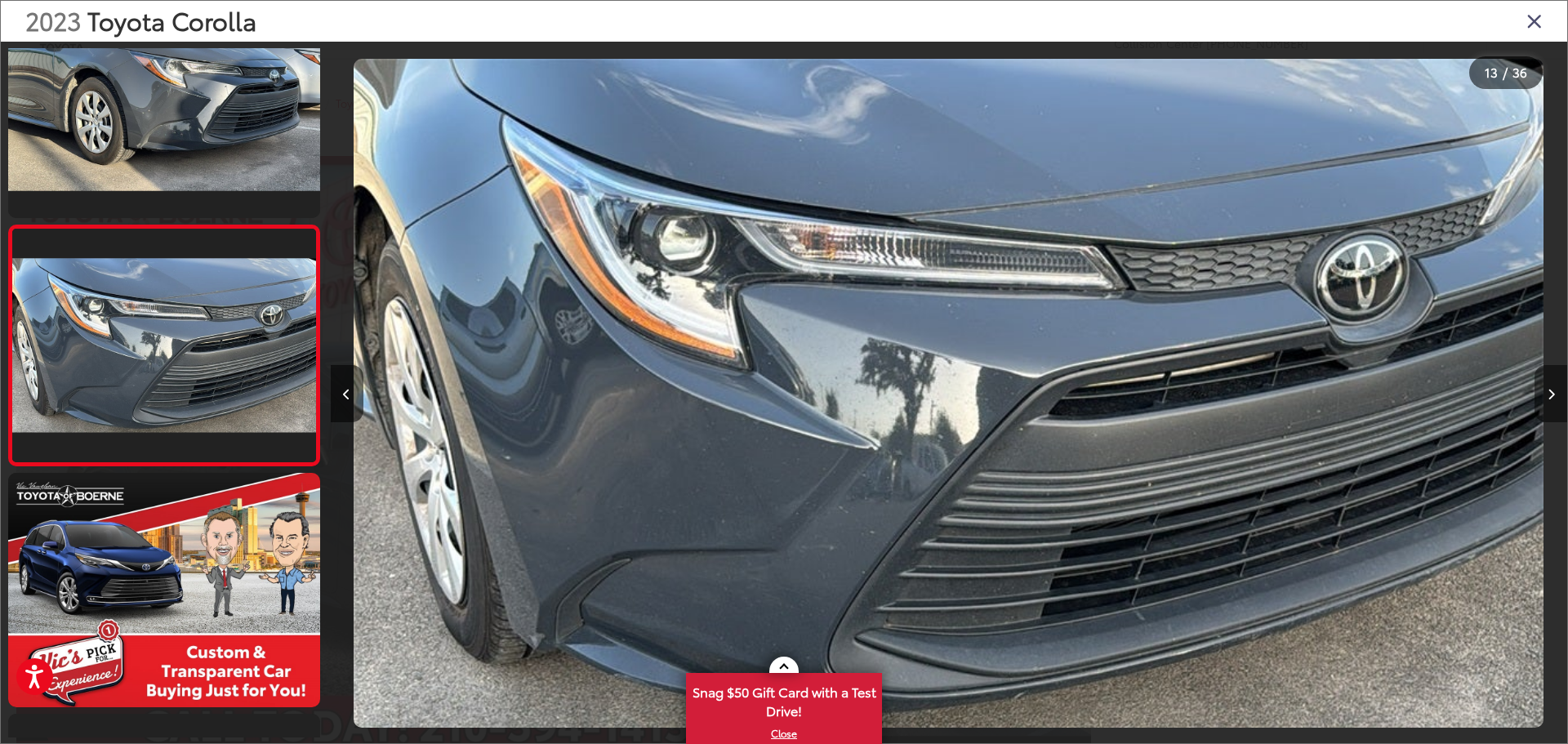
click at [1552, 402] on button "Next image" at bounding box center [1551, 393] width 32 height 57
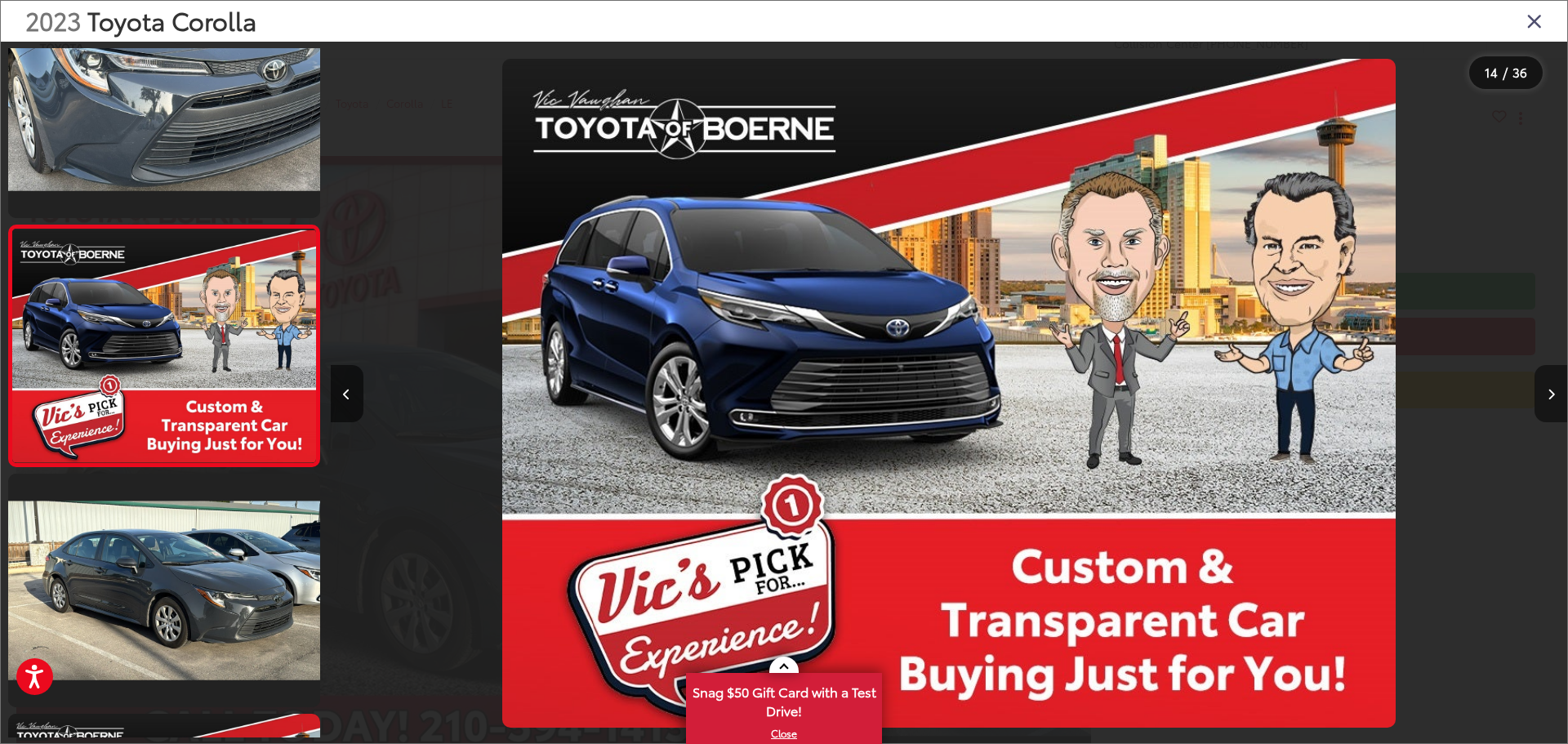
click at [1552, 402] on button "Next image" at bounding box center [1551, 393] width 32 height 57
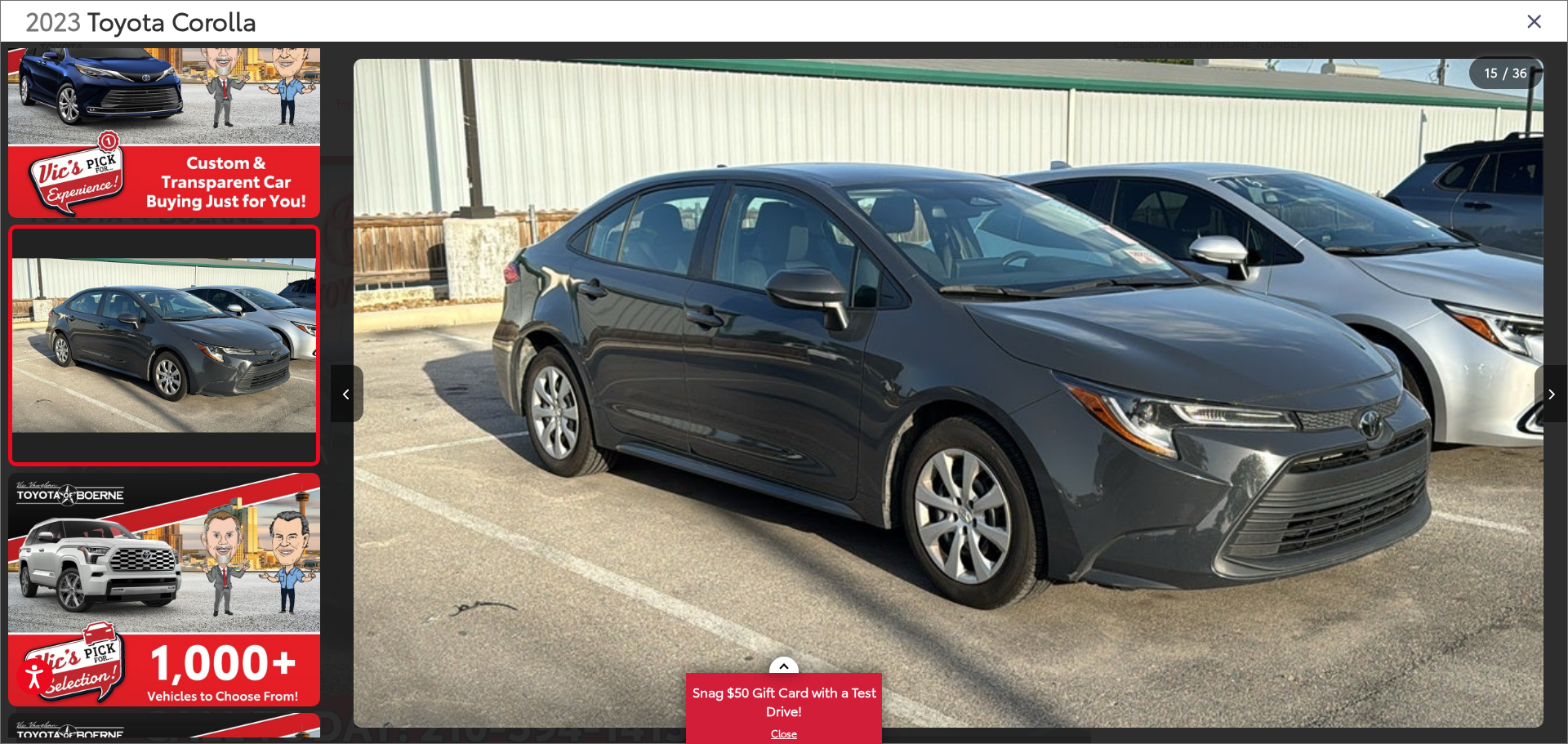
click at [1552, 402] on button "Next image" at bounding box center [1551, 393] width 32 height 57
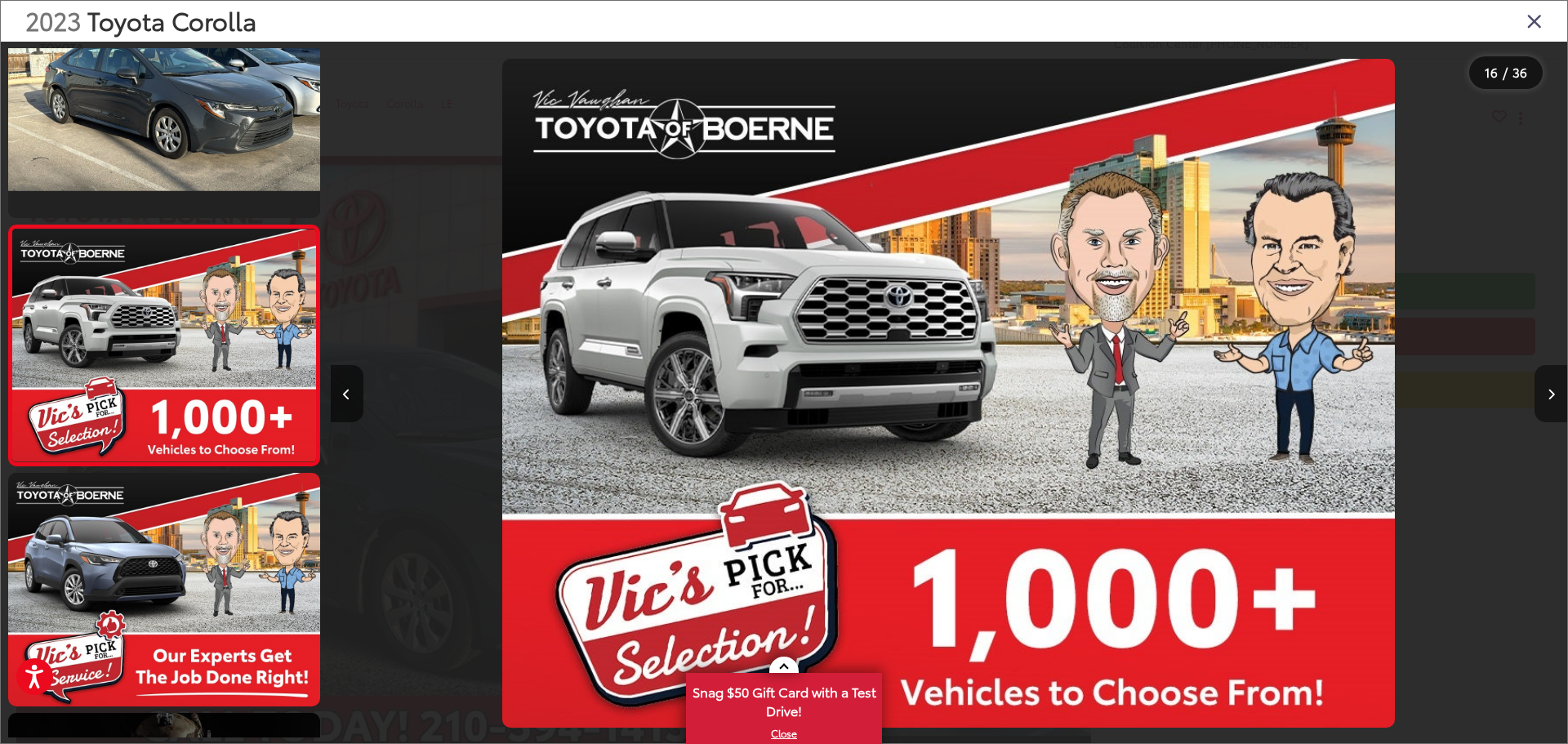
click at [1552, 402] on button "Next image" at bounding box center [1551, 393] width 32 height 57
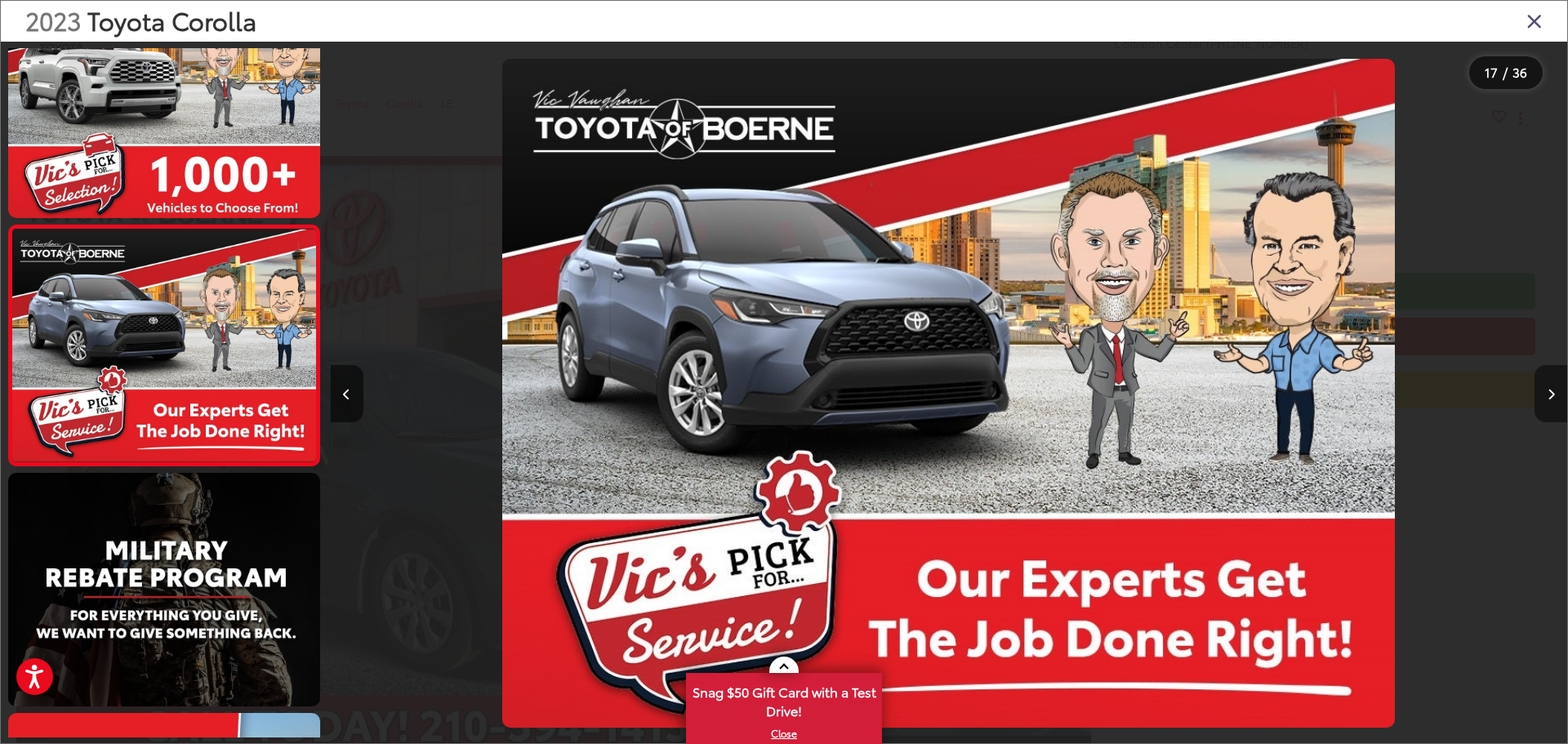
click at [1552, 402] on button "Next image" at bounding box center [1551, 393] width 32 height 57
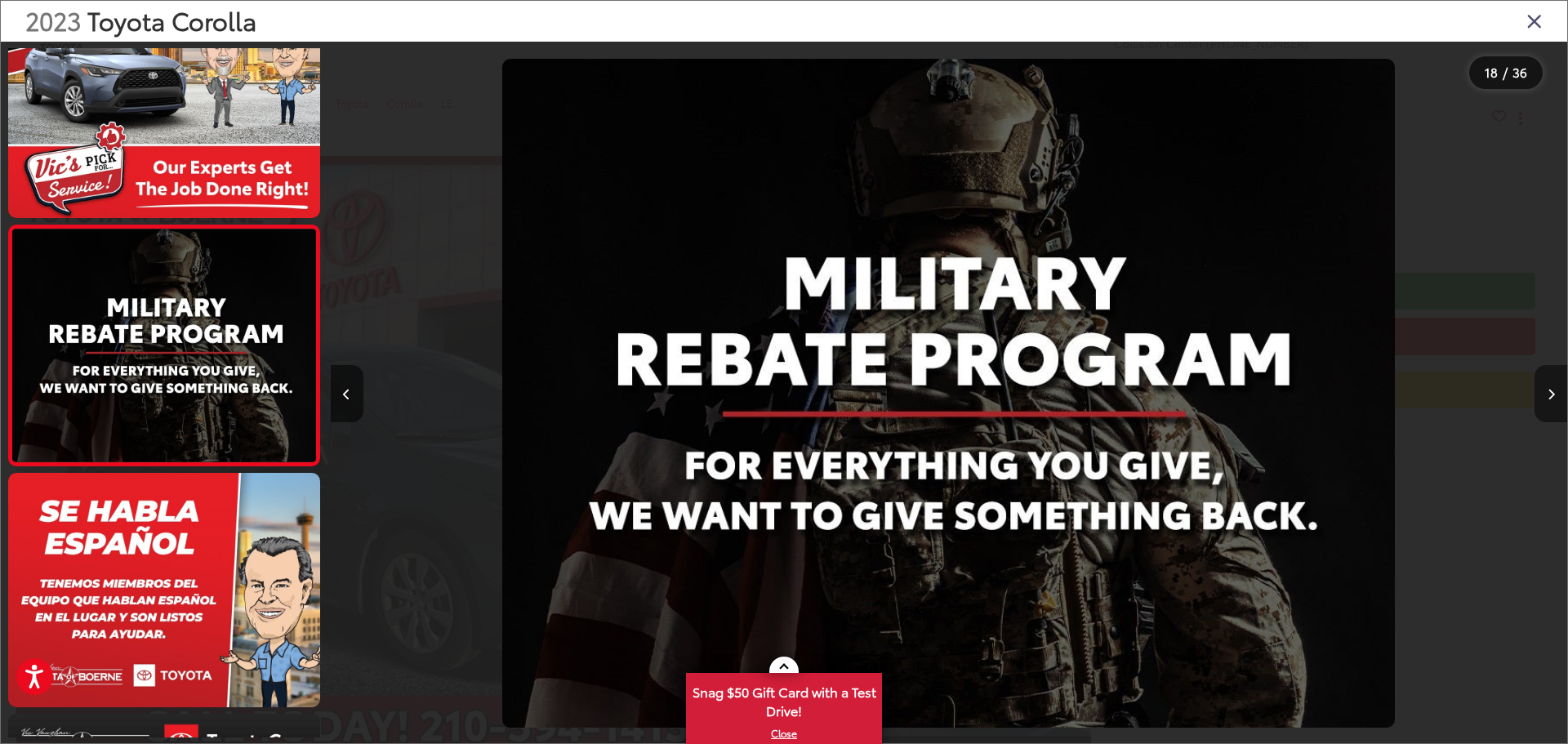
click at [1552, 402] on button "Next image" at bounding box center [1551, 393] width 32 height 57
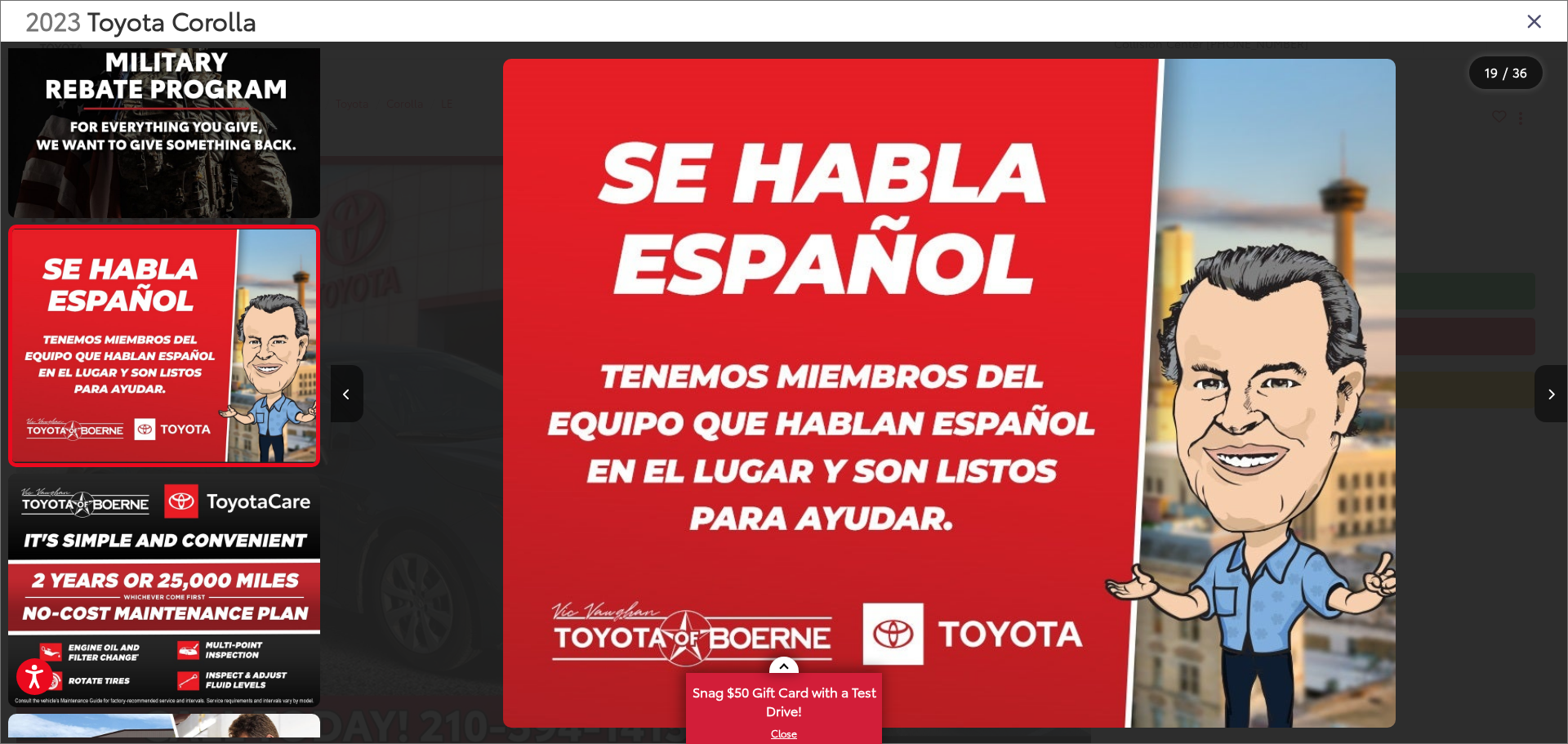
click at [1552, 402] on button "Next image" at bounding box center [1551, 393] width 32 height 57
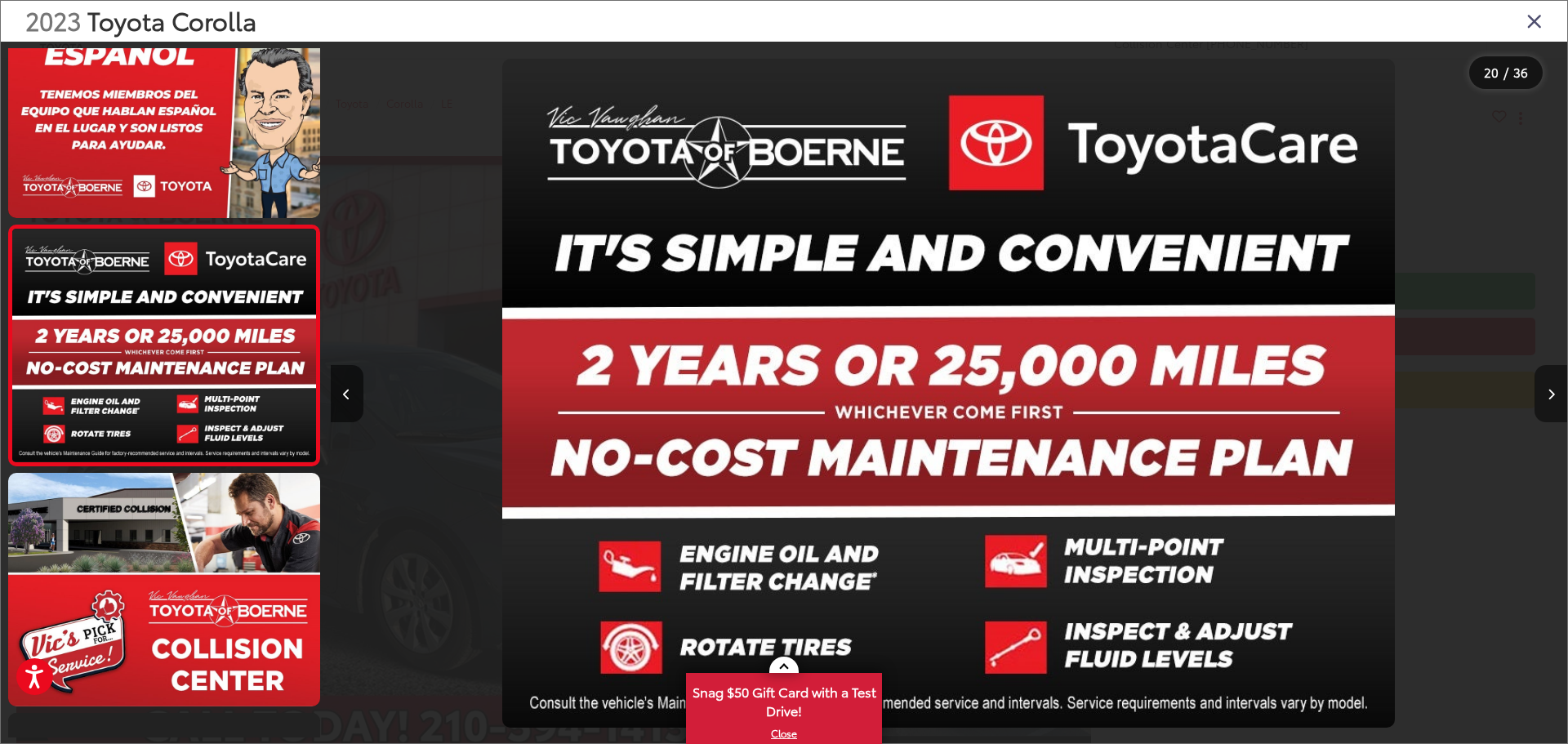
click at [1552, 402] on button "Next image" at bounding box center [1551, 393] width 32 height 57
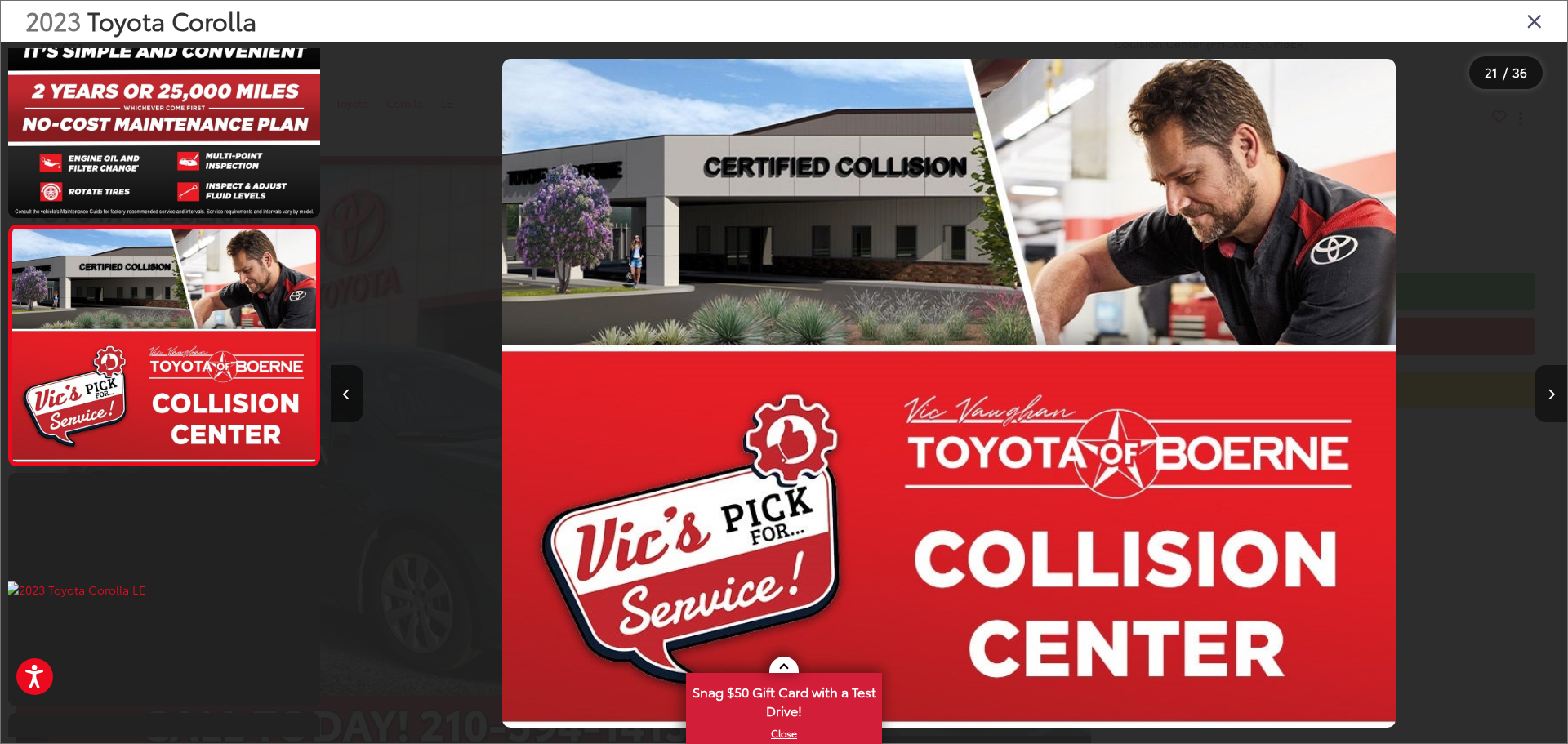
click at [1552, 402] on button "Next image" at bounding box center [1551, 393] width 32 height 57
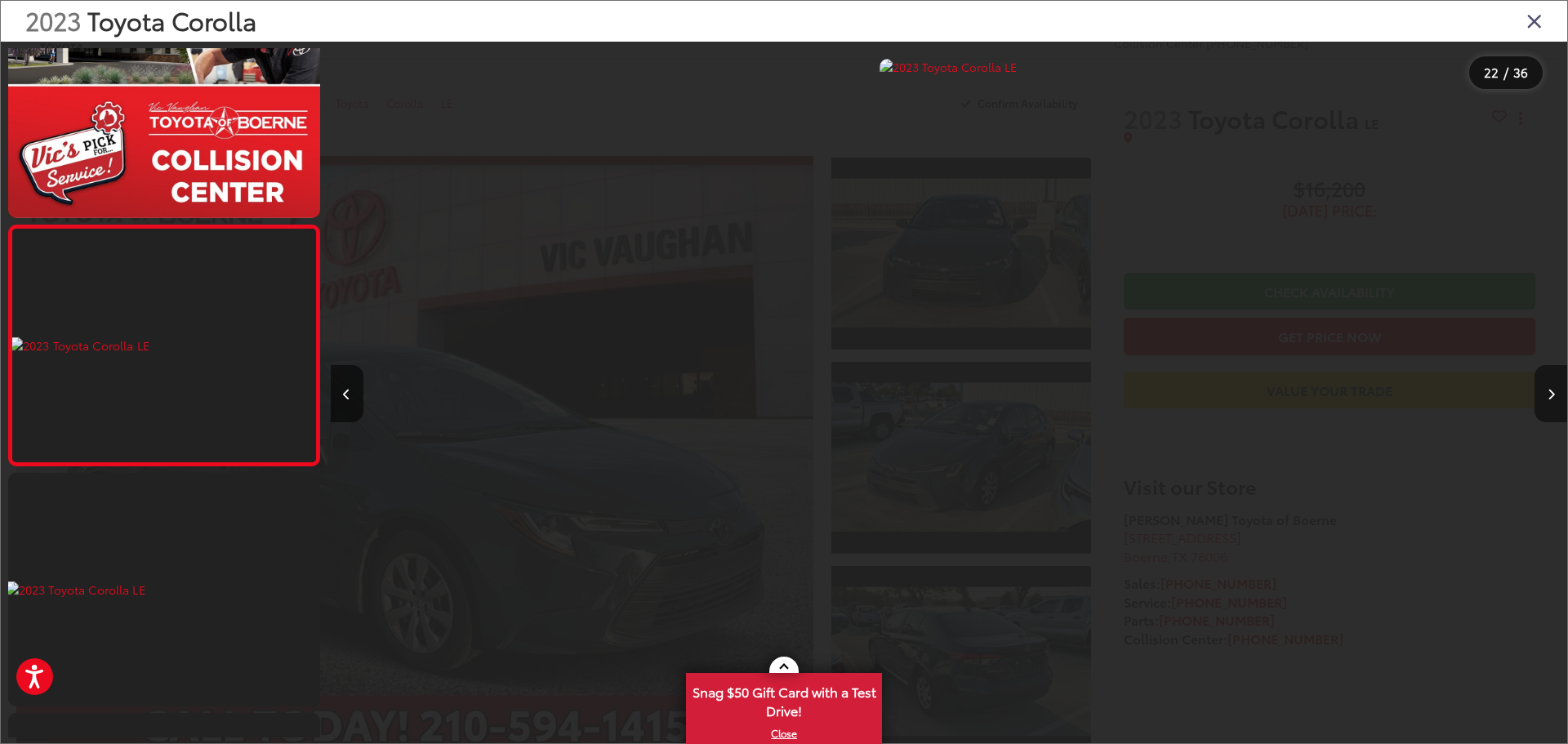
click at [1552, 402] on button "Next image" at bounding box center [1551, 393] width 32 height 57
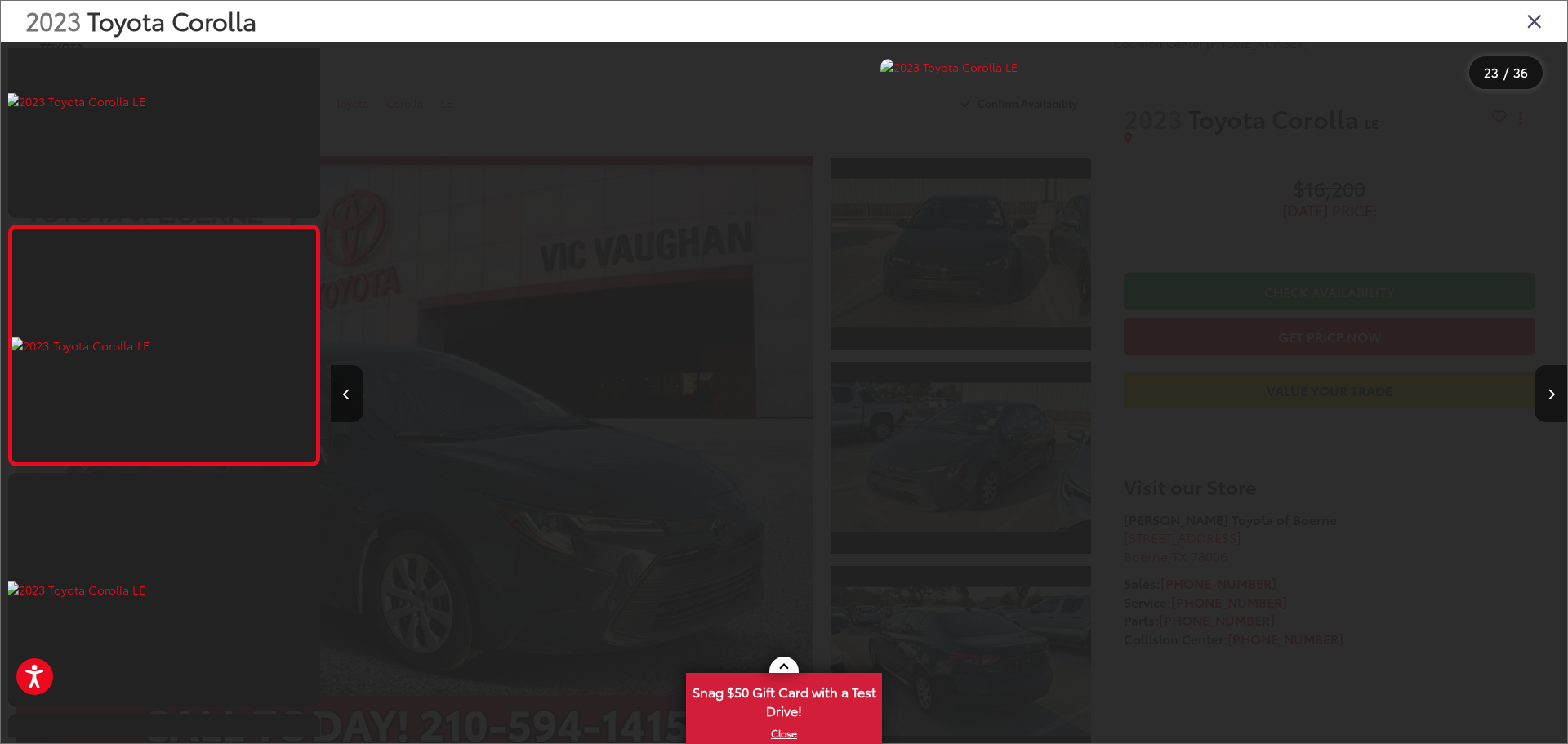
click at [1528, 22] on icon "Close gallery" at bounding box center [1535, 21] width 16 height 22
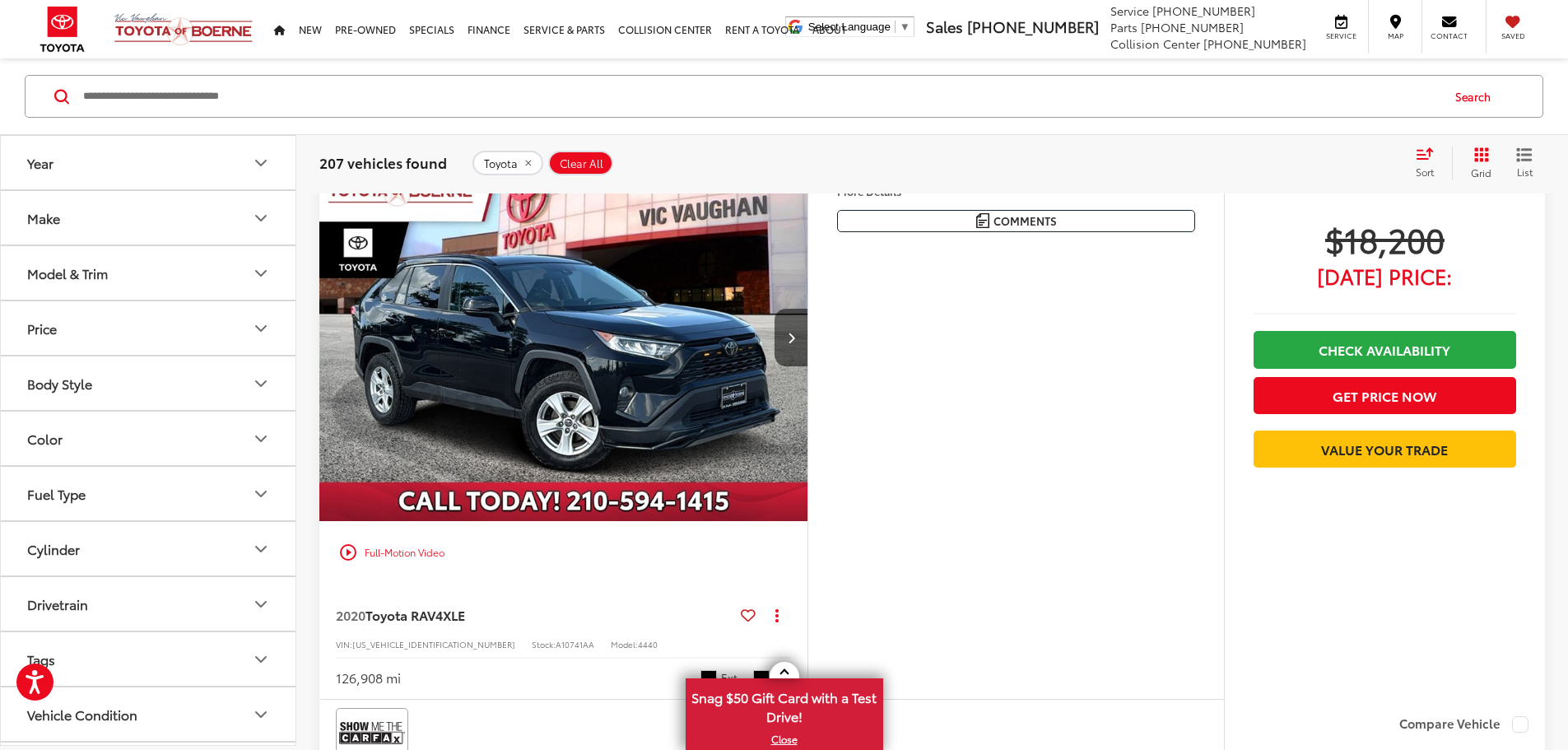
scroll to position [4546, 0]
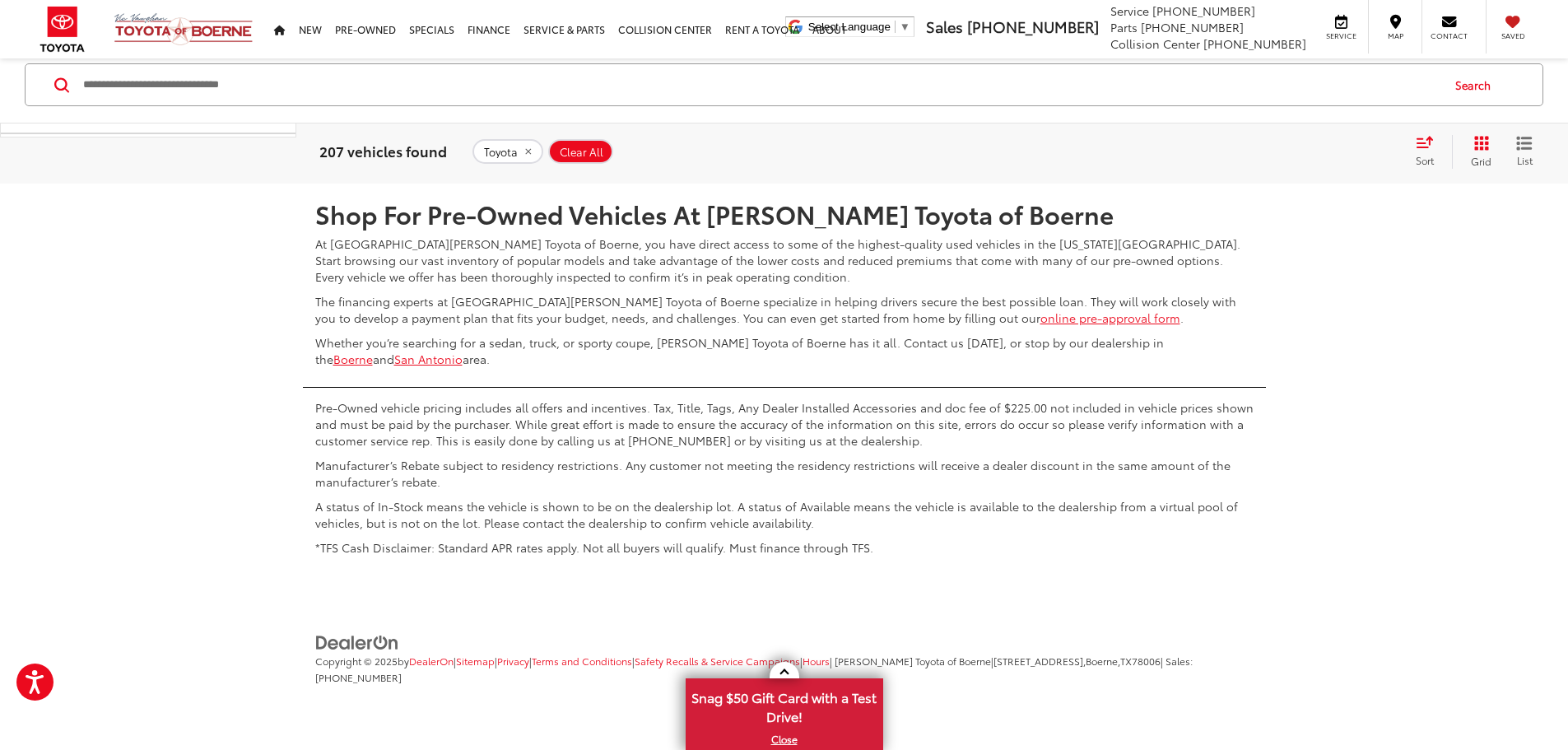
scroll to position [8085, 0]
